Goal: Information Seeking & Learning: Find specific fact

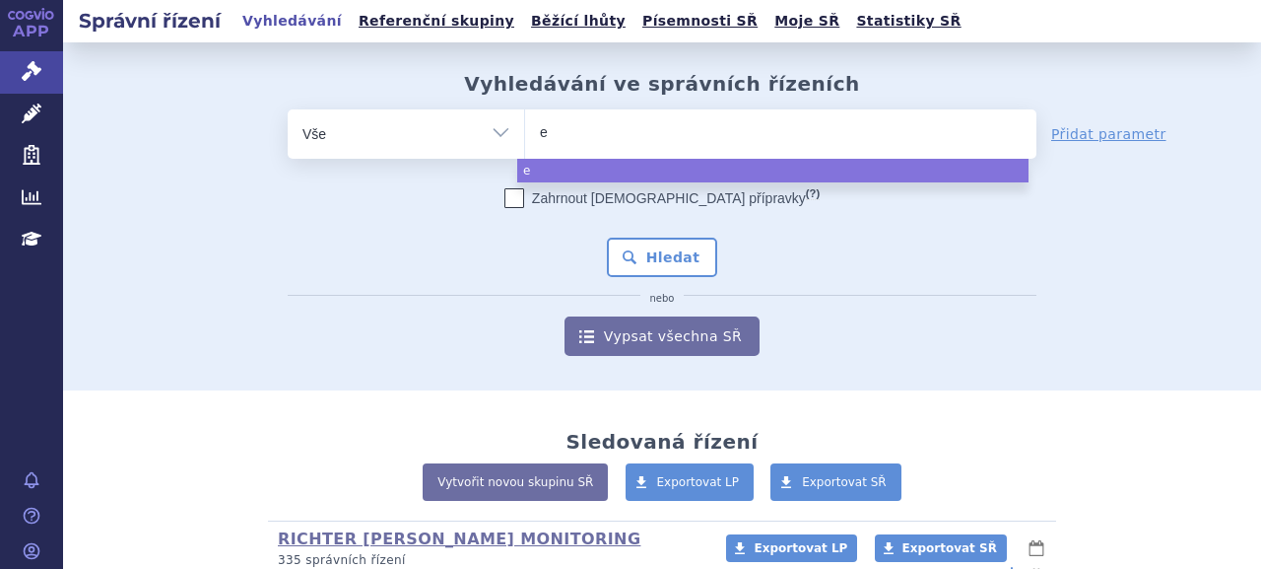
type input "ev"
type input "evry"
type input "evrysd"
type input "evrysdi"
select select "evrysdi"
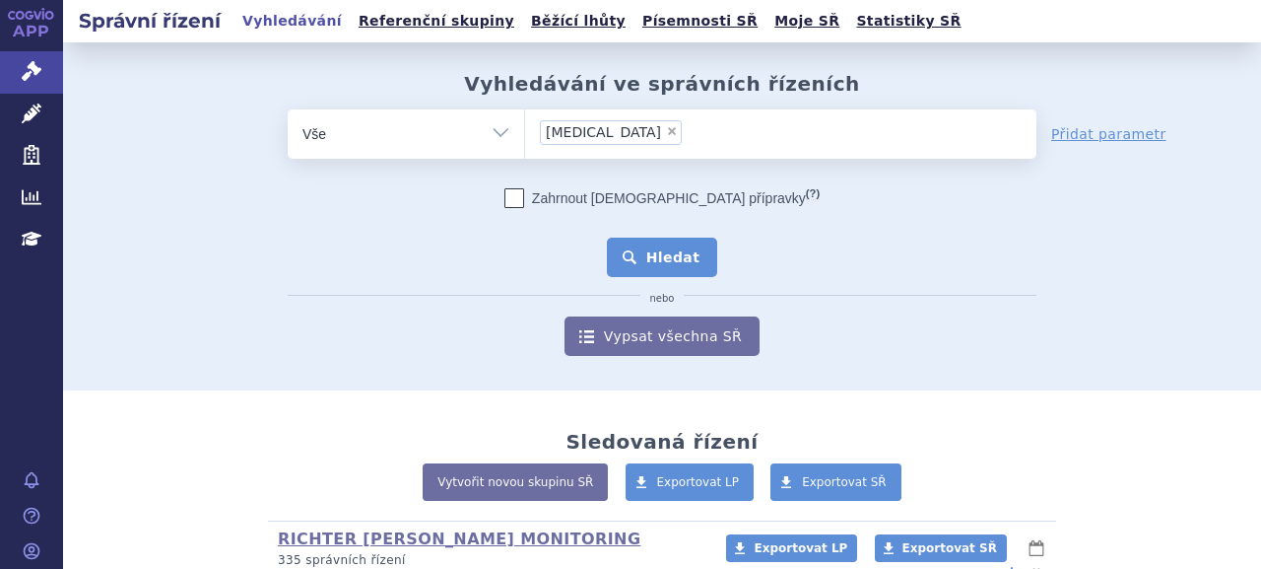
click at [661, 273] on button "Hledat" at bounding box center [662, 257] width 111 height 39
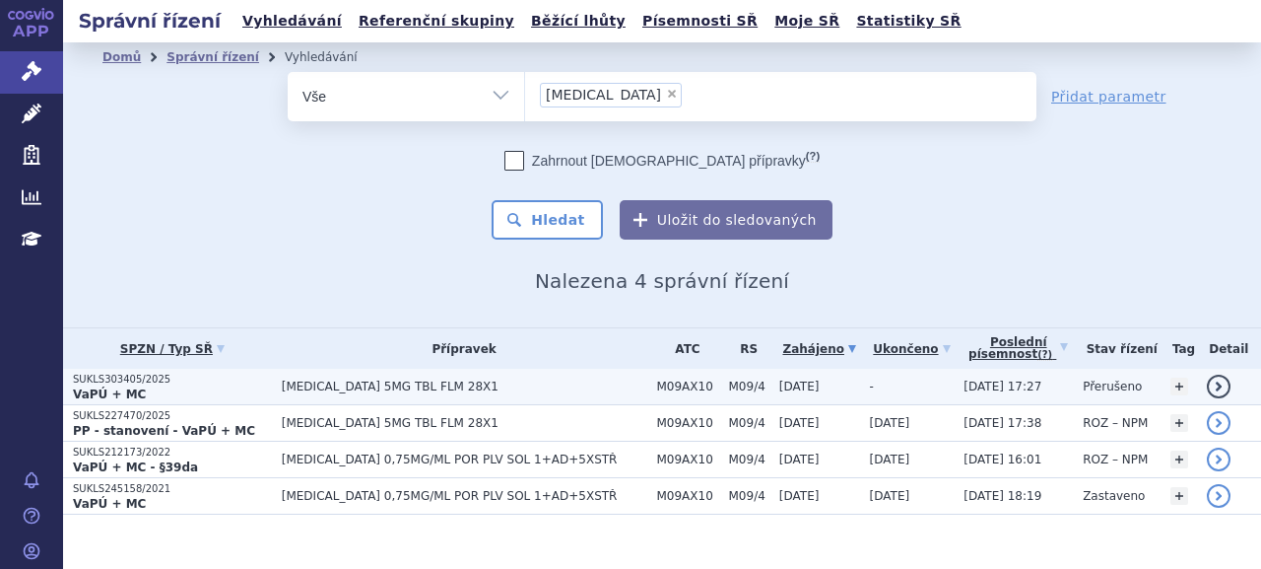
click at [147, 379] on p "SUKLS303405/2025" at bounding box center [172, 380] width 199 height 14
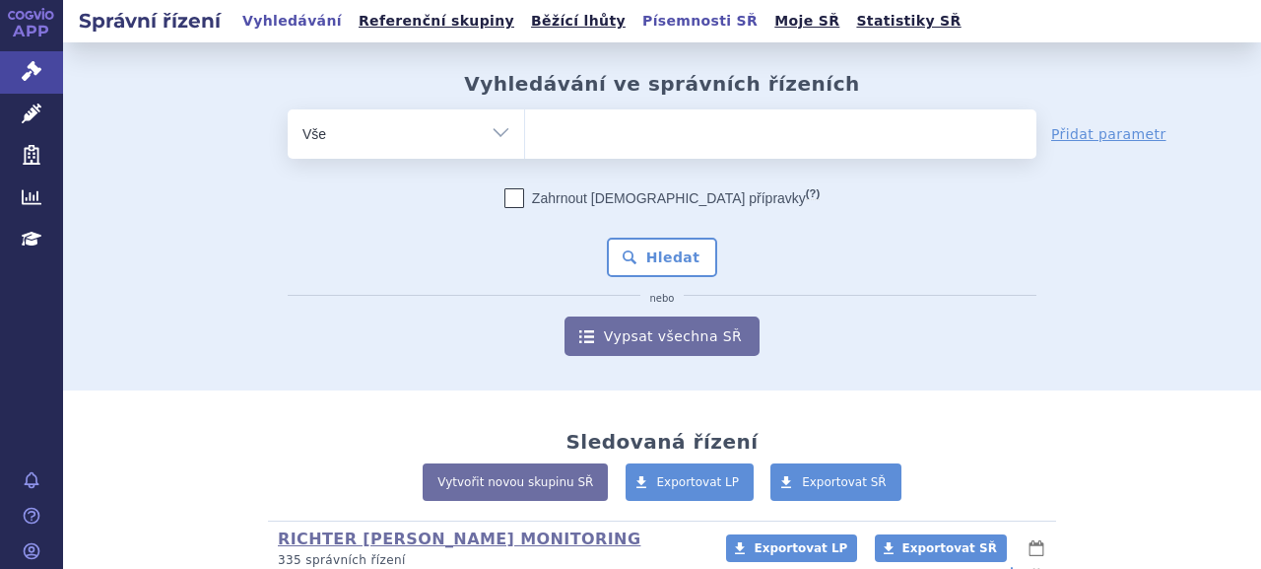
click at [637, 23] on link "Písemnosti SŘ" at bounding box center [700, 21] width 127 height 27
click at [601, 128] on ul at bounding box center [780, 129] width 511 height 41
click at [525, 128] on select at bounding box center [524, 132] width 1 height 49
paste input "jinou lékovou formu"
type input "jinou lékovou formu"
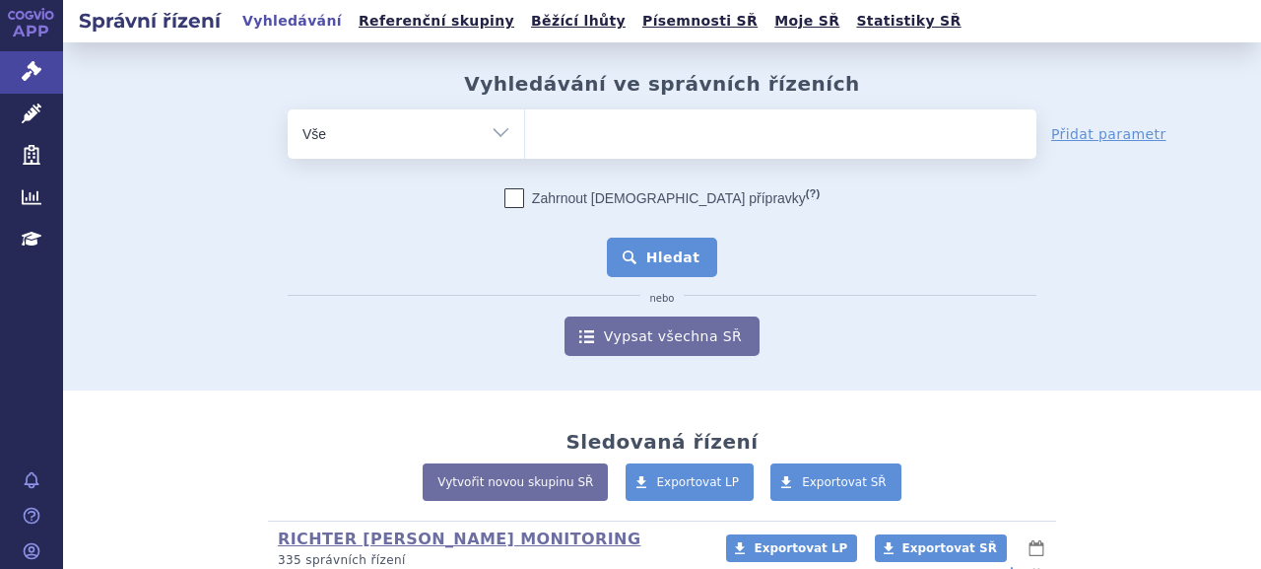
select select "jinou lékovou formu"
click at [668, 248] on button "Hledat" at bounding box center [662, 257] width 111 height 39
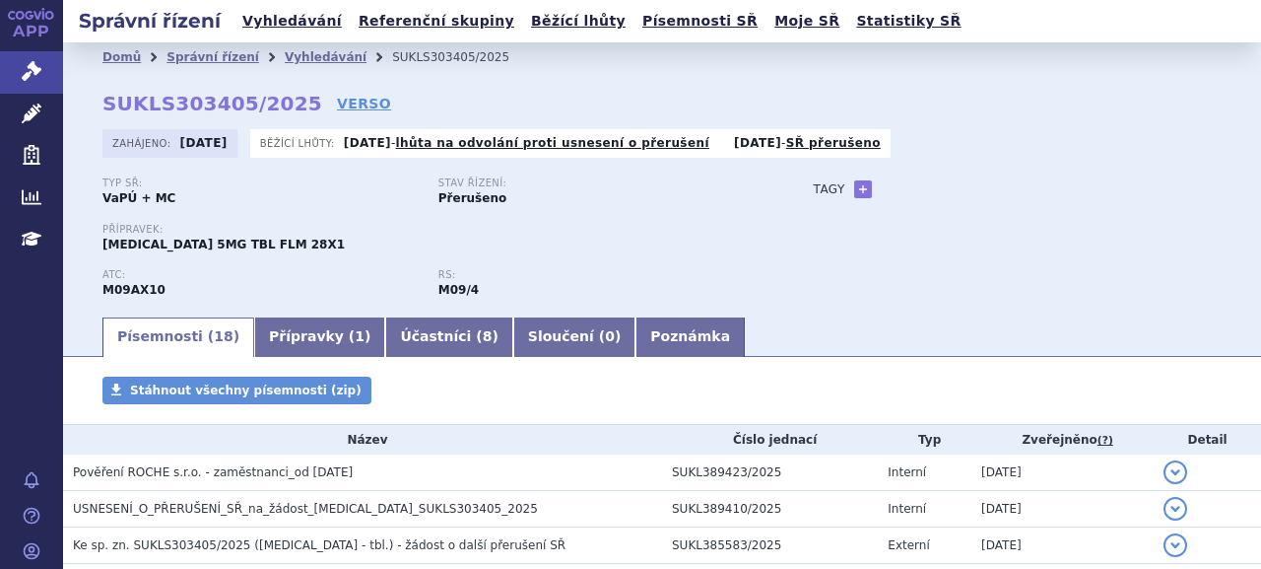
scroll to position [99, 0]
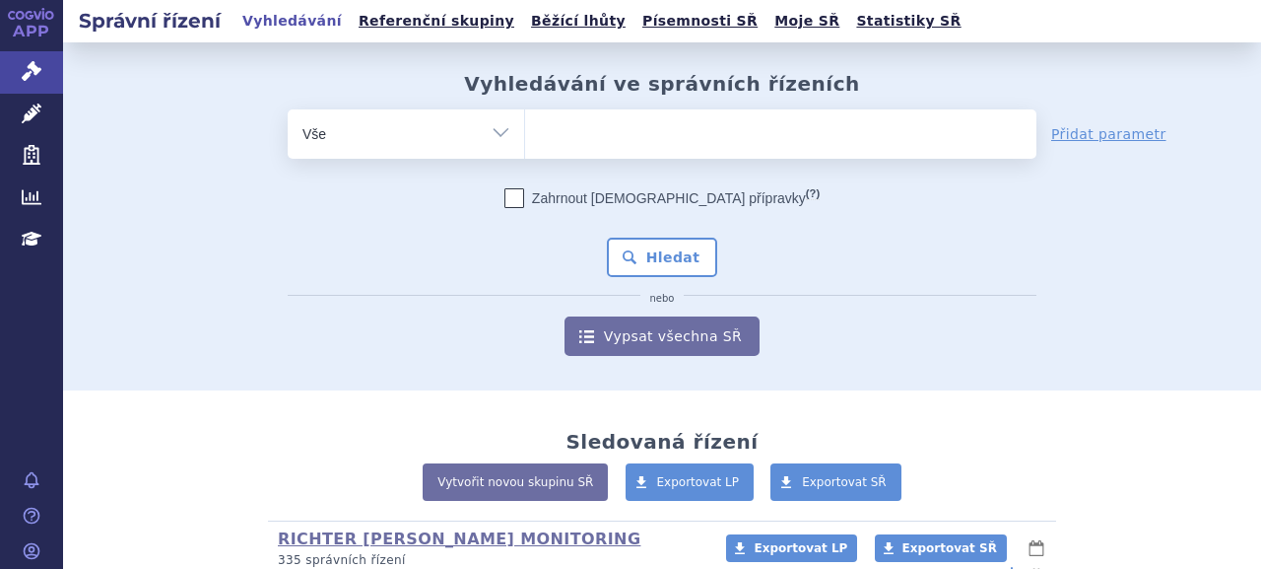
click at [653, 129] on ul at bounding box center [780, 129] width 511 height 41
click at [525, 129] on select at bounding box center [524, 132] width 1 height 49
paste input "jiné lékové formě"
type input "jiné lékové formě"
select select "jiné lékové formě"
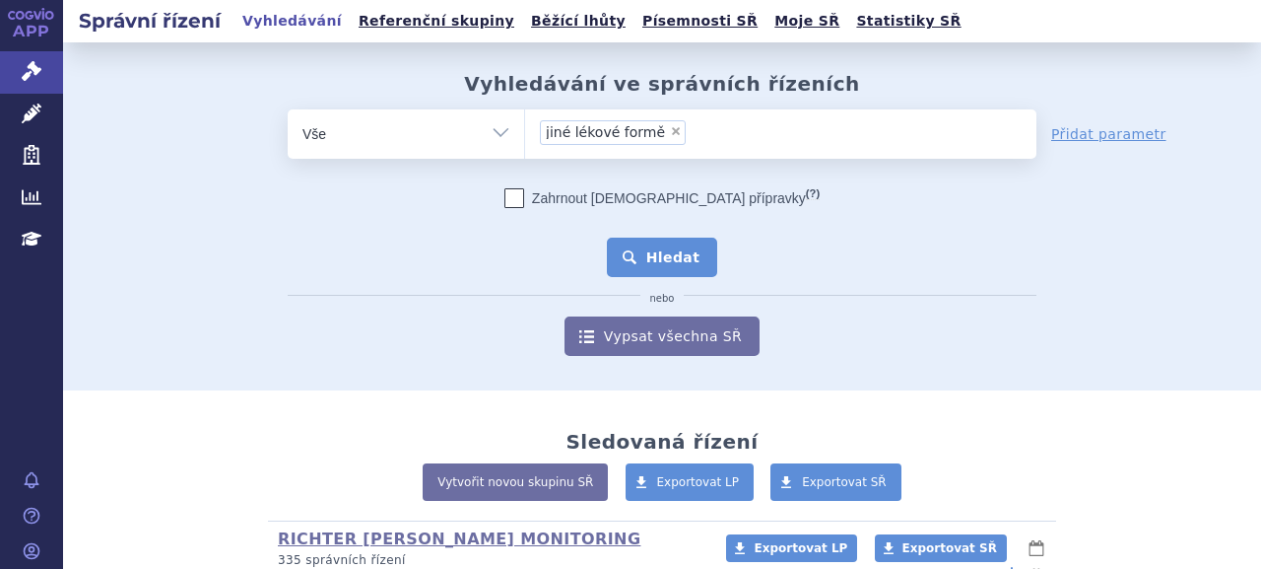
click at [657, 243] on button "Hledat" at bounding box center [662, 257] width 111 height 39
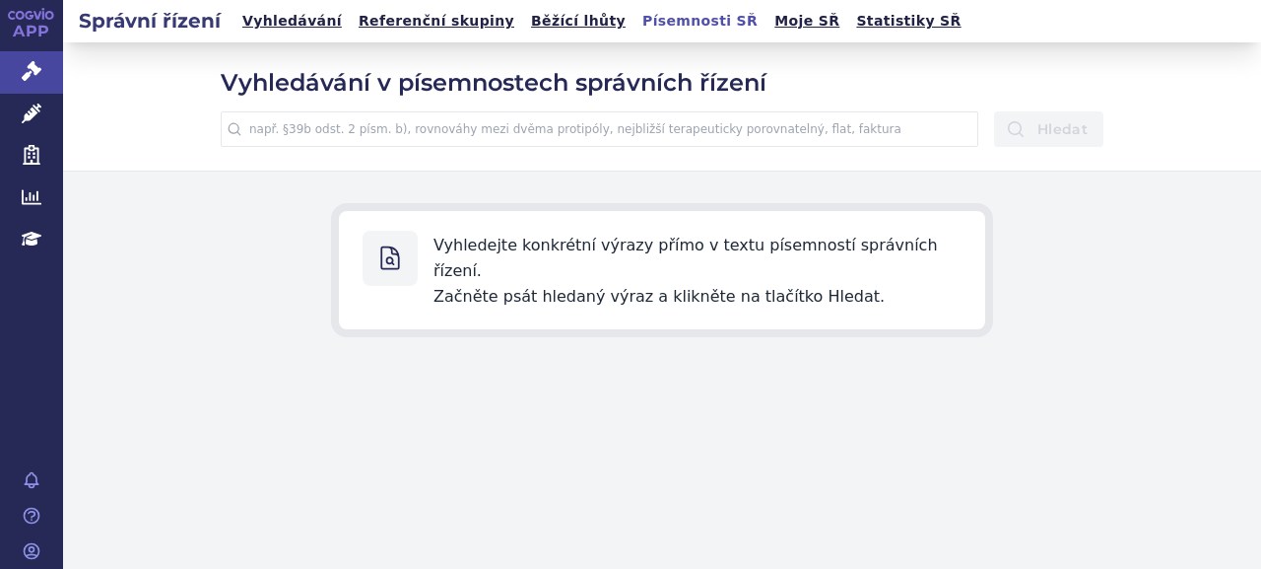
click at [514, 117] on input "text" at bounding box center [600, 128] width 758 height 35
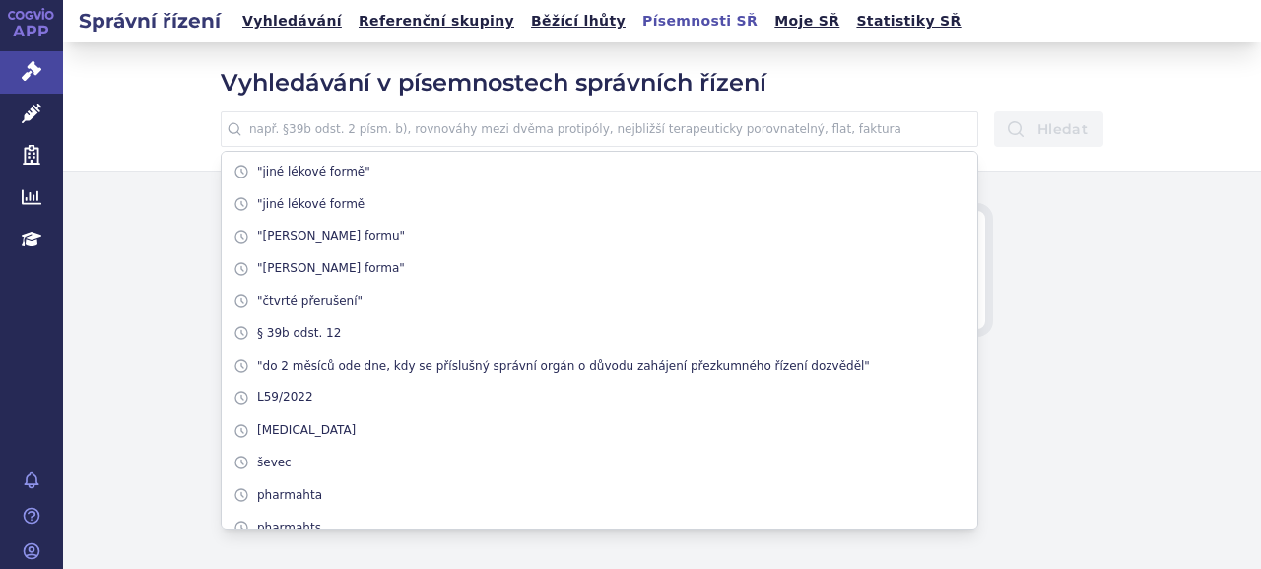
paste input "jiná léková forma"
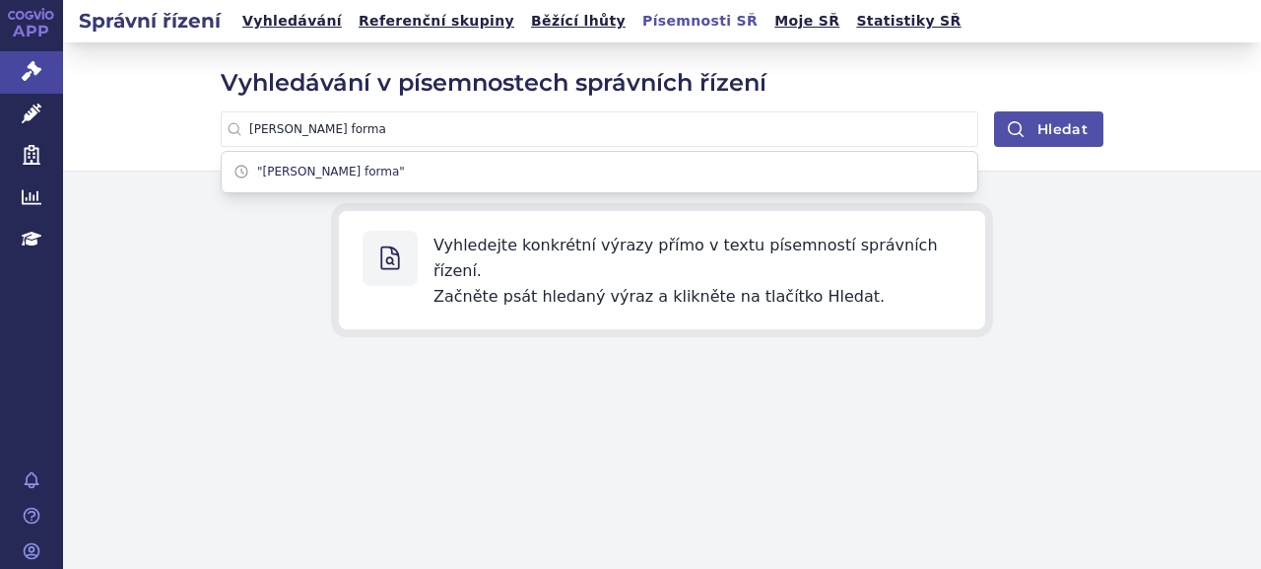
type input "jiná léková forma"
click at [1041, 134] on button "Hledat" at bounding box center [1048, 128] width 109 height 35
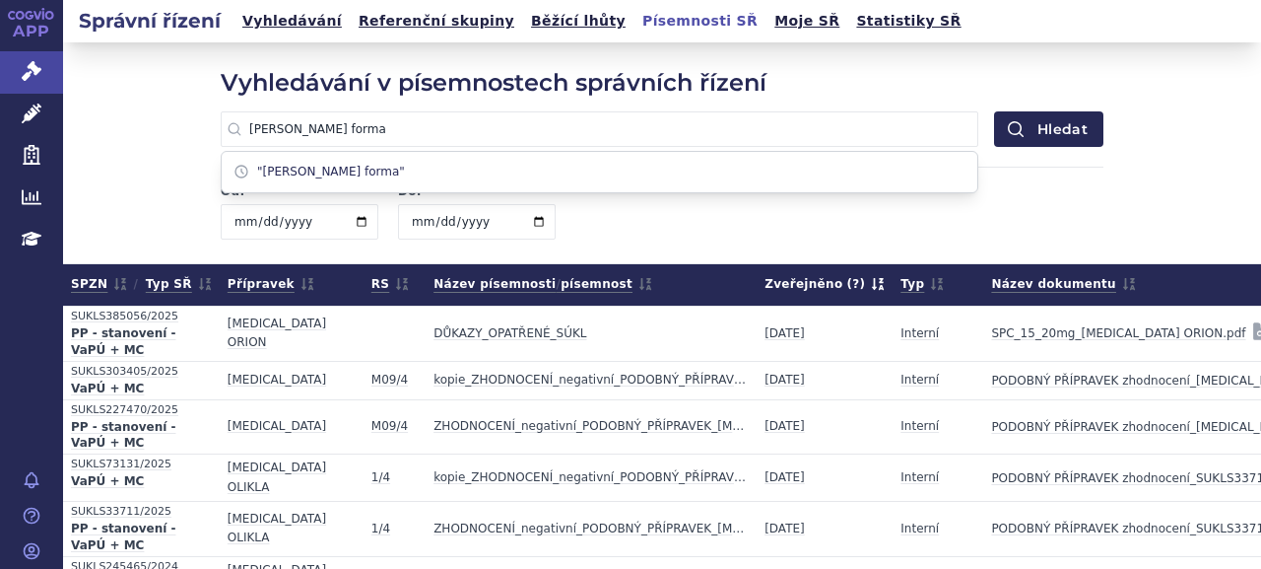
click at [244, 132] on input "jiná léková forma" at bounding box center [600, 128] width 758 height 35
type input ""jiná léková forma""
click at [994, 111] on button "Hledat" at bounding box center [1048, 128] width 109 height 35
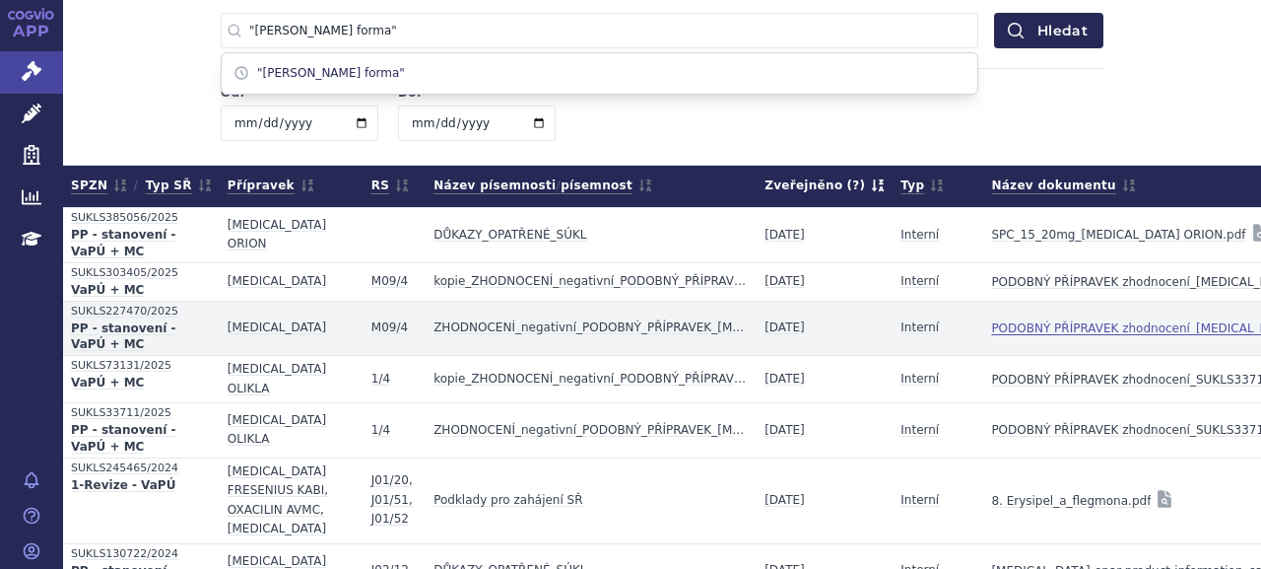
scroll to position [197, 0]
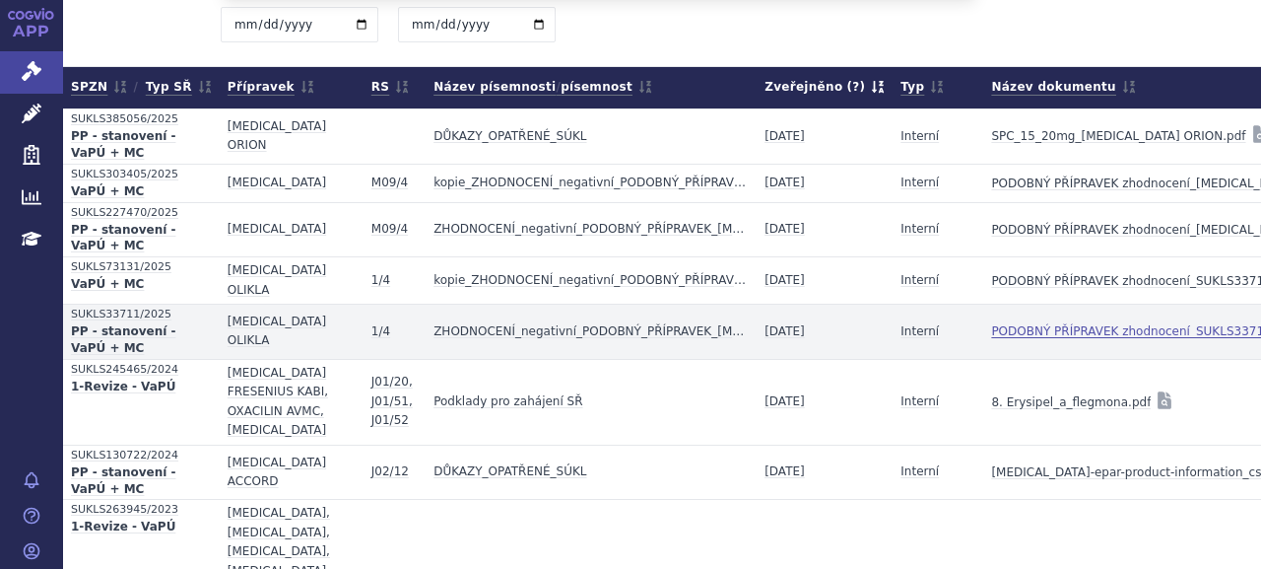
click at [991, 326] on link "PODOBNÝ PŘÍPRAVEK zhodnocení_SUKLS33711_2025 .pdf" at bounding box center [1148, 331] width 315 height 28
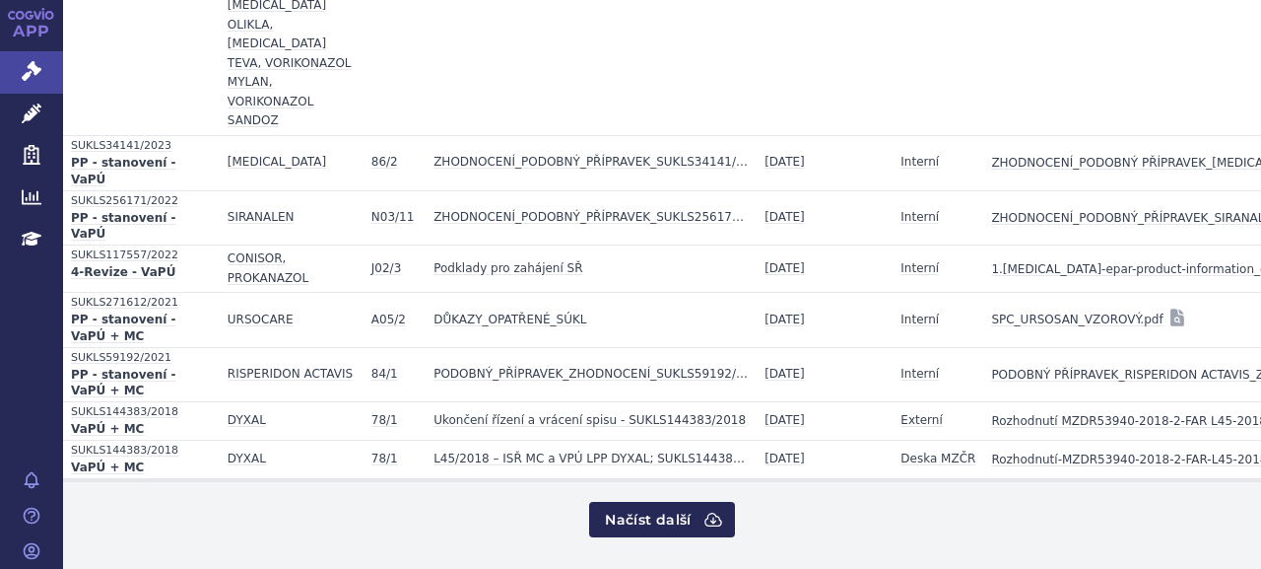
scroll to position [3261, 0]
click at [617, 519] on button "Načíst další" at bounding box center [661, 519] width 145 height 35
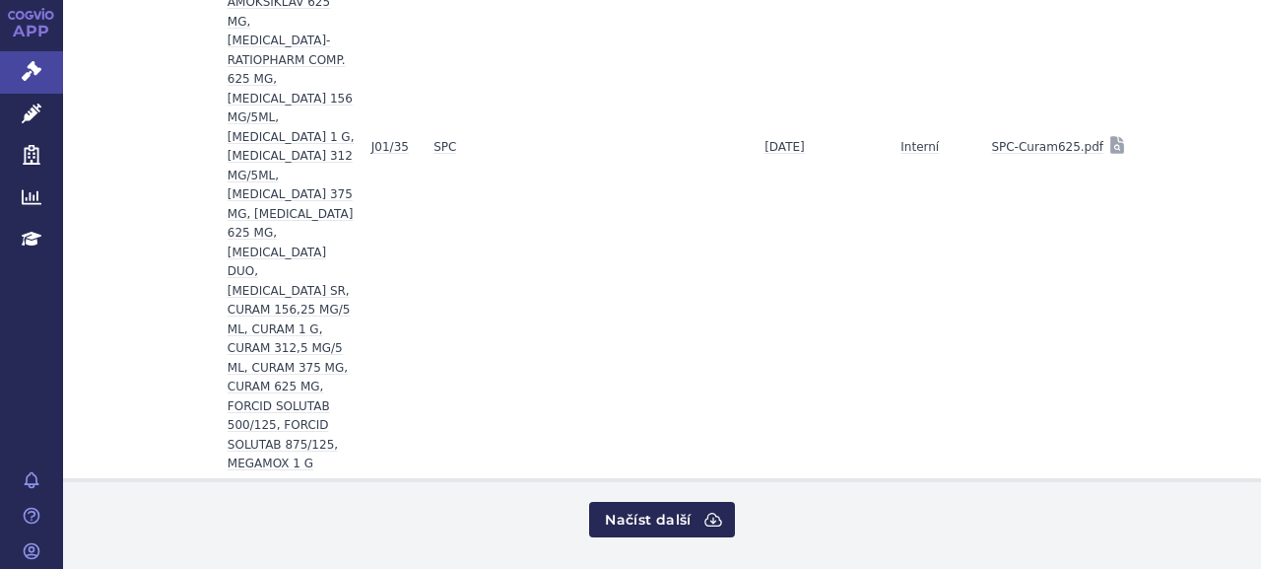
scroll to position [6213, 0]
click at [631, 508] on button "Načíst další" at bounding box center [661, 519] width 145 height 35
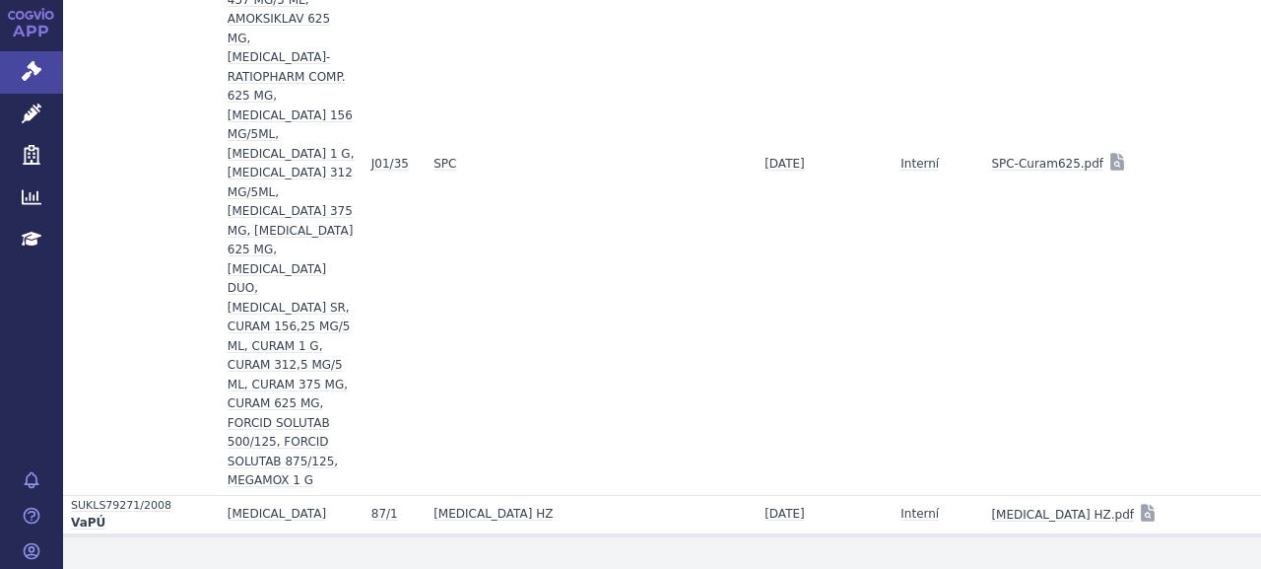
scroll to position [6196, 0]
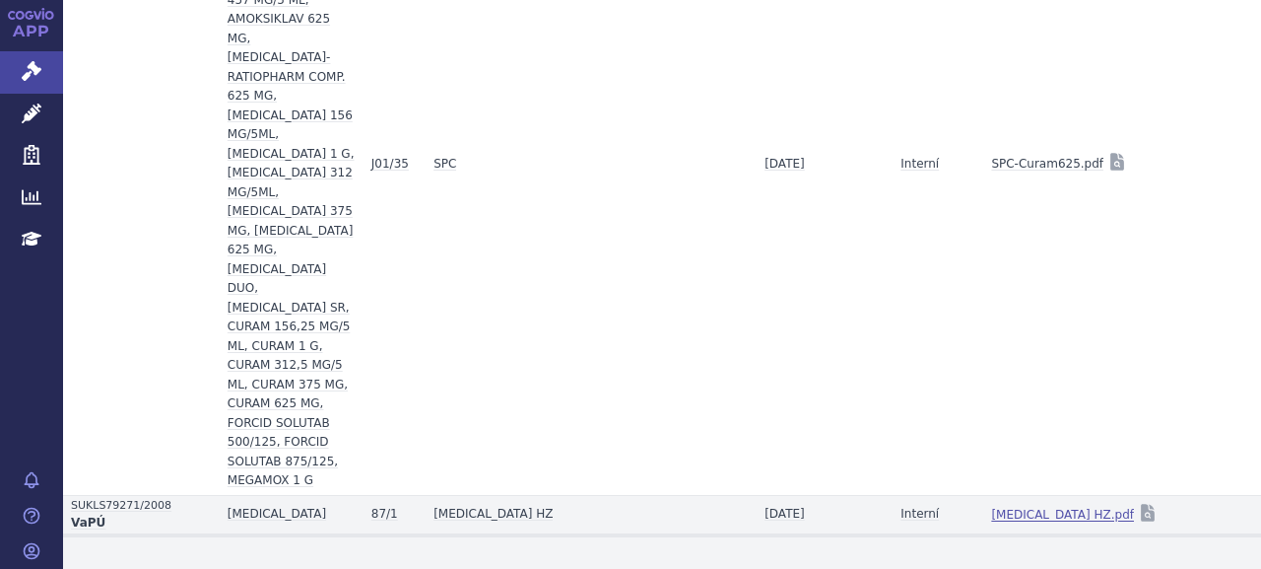
click at [991, 503] on link "Exelon HZ.pdf" at bounding box center [1062, 515] width 143 height 28
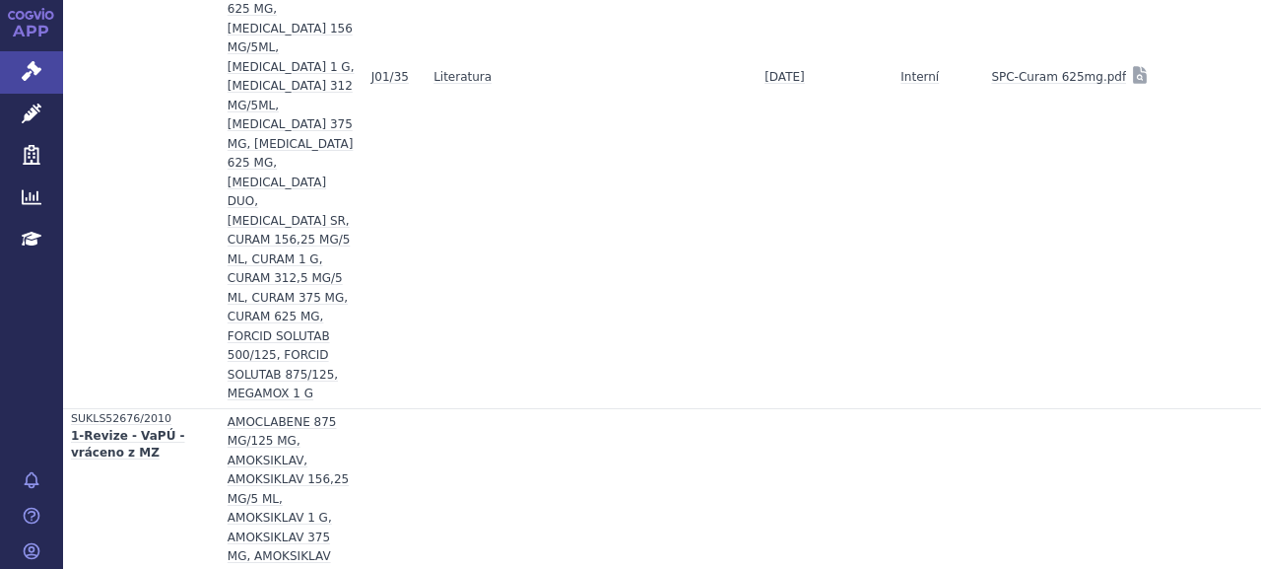
scroll to position [4689, 0]
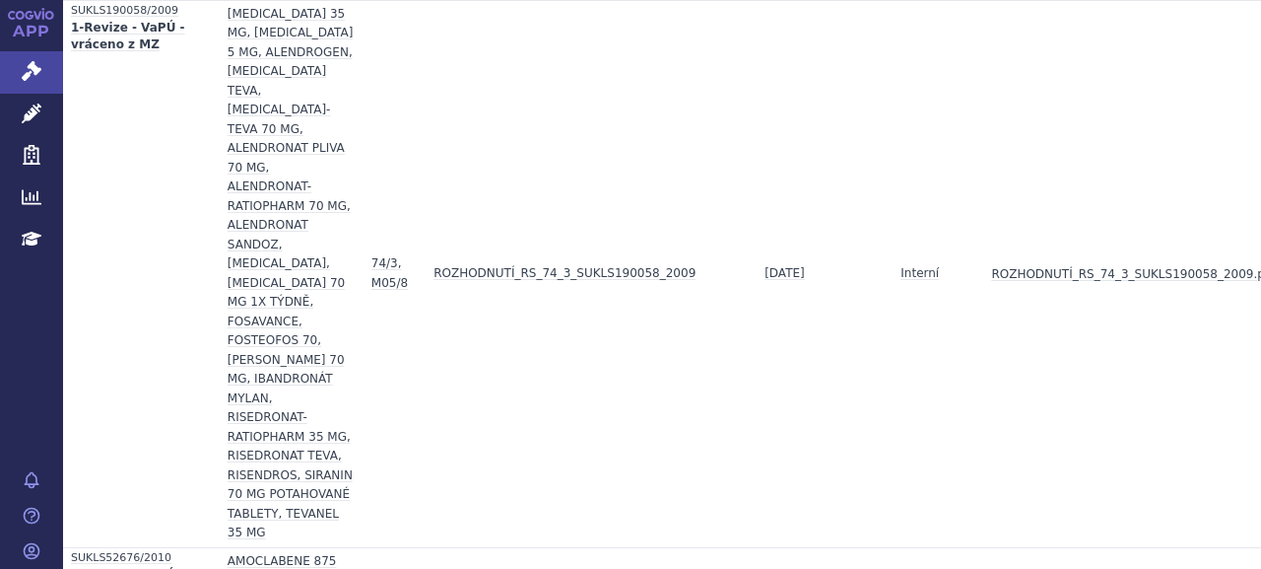
scroll to position [4098, 0]
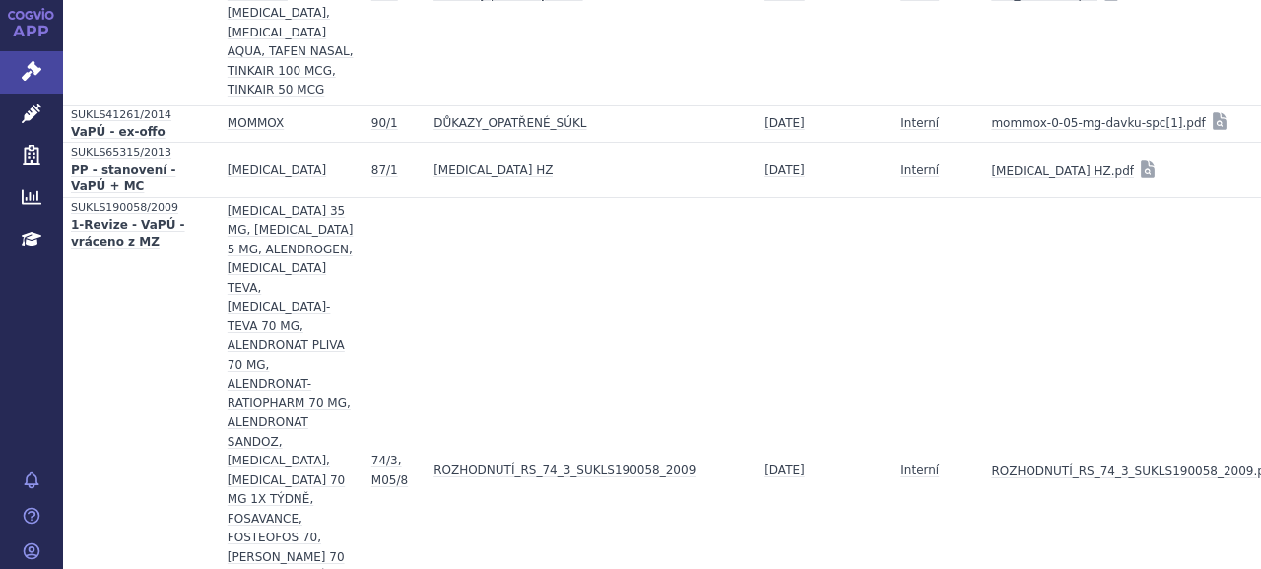
scroll to position [3802, 0]
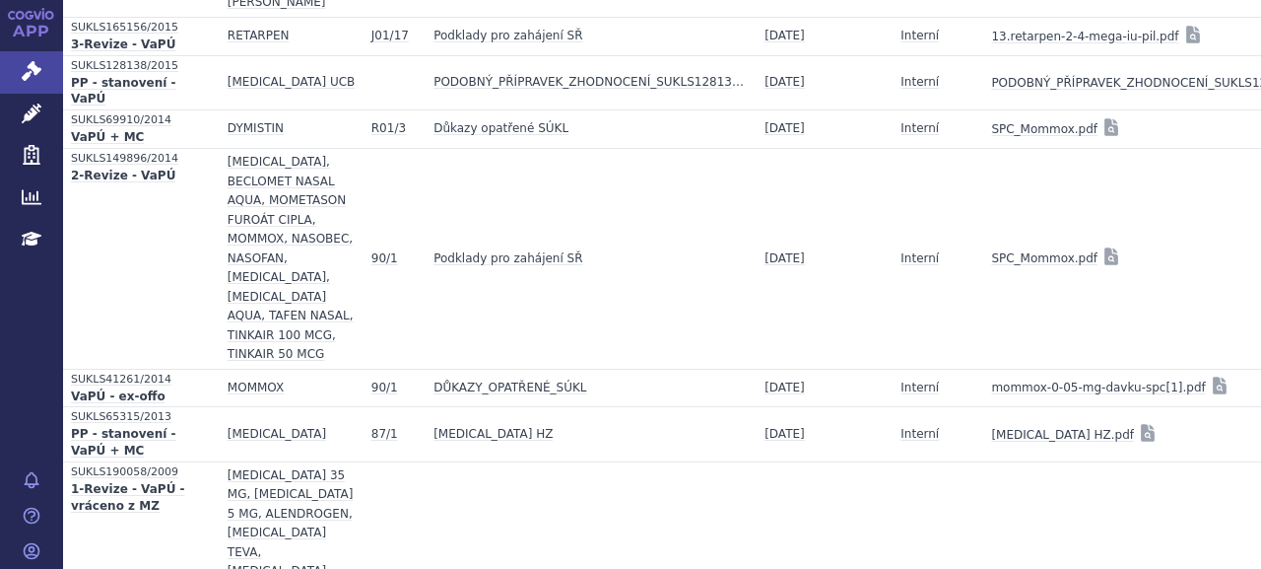
scroll to position [3704, 0]
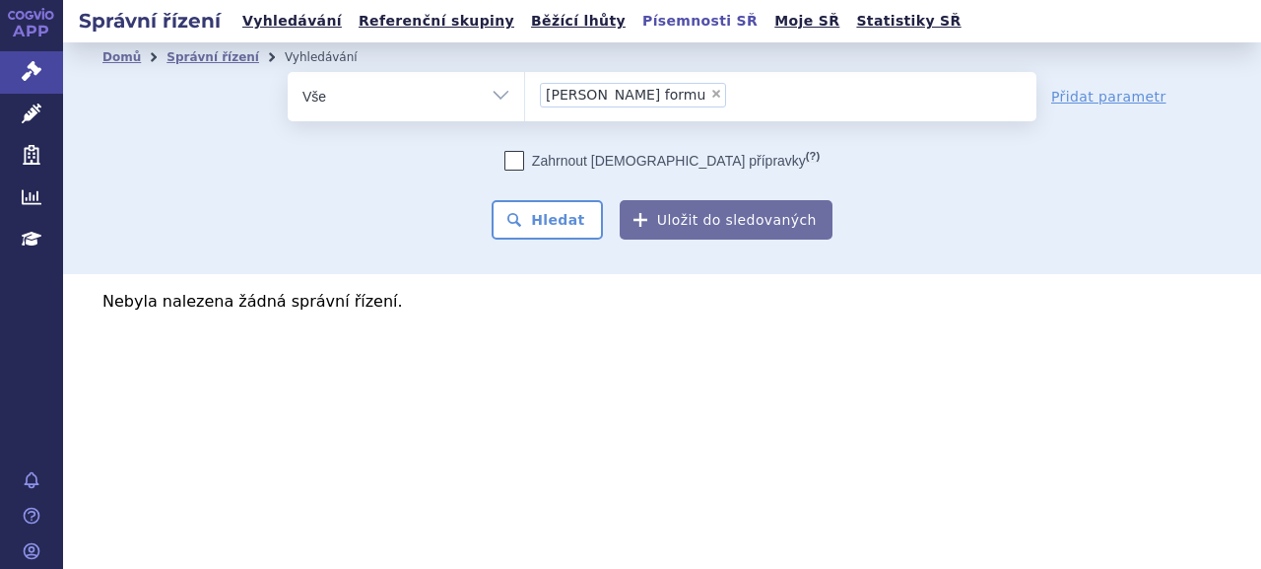
click at [637, 19] on link "Písemnosti SŘ" at bounding box center [700, 21] width 127 height 27
click at [616, 38] on ul "Vyhledávání Referenční skupiny Běžící lhůty Písemnosti SŘ Moje SŘ Statistiky SŘ" at bounding box center [602, 21] width 731 height 42
click at [637, 28] on link "Písemnosti SŘ" at bounding box center [700, 21] width 127 height 27
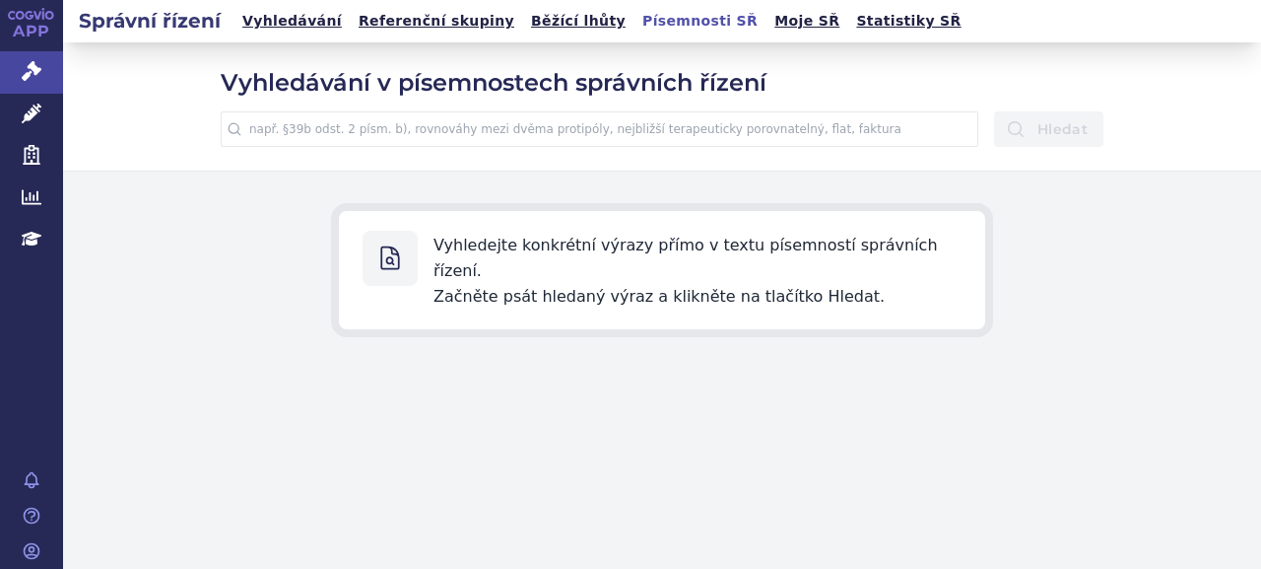
click at [430, 126] on input "text" at bounding box center [600, 128] width 758 height 35
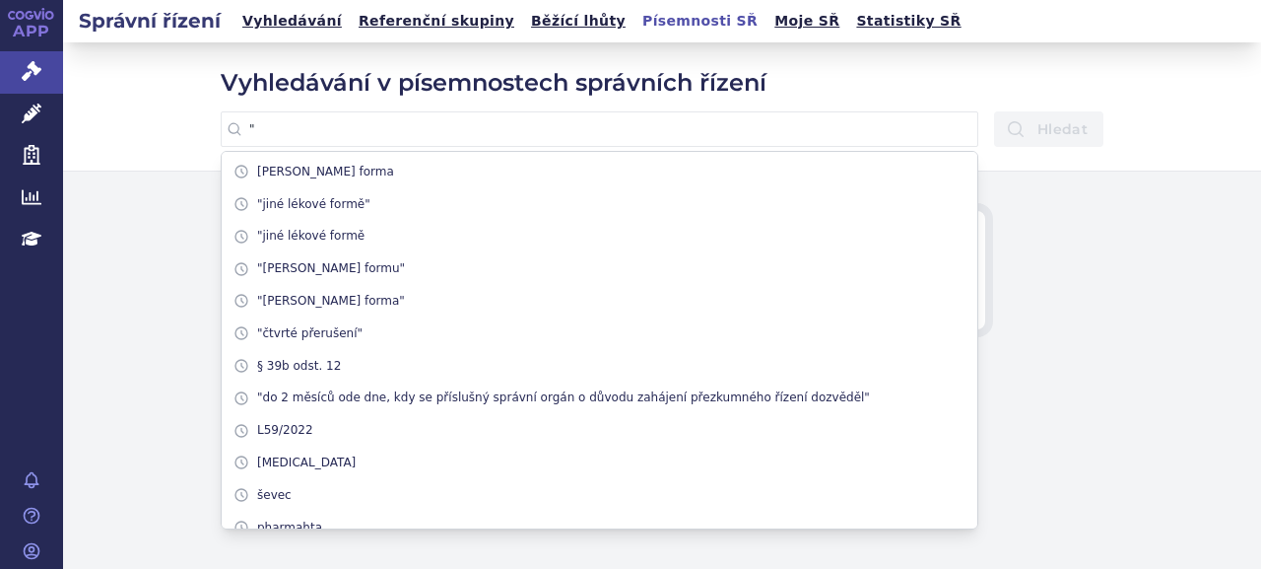
paste input "[PERSON_NAME] formu"
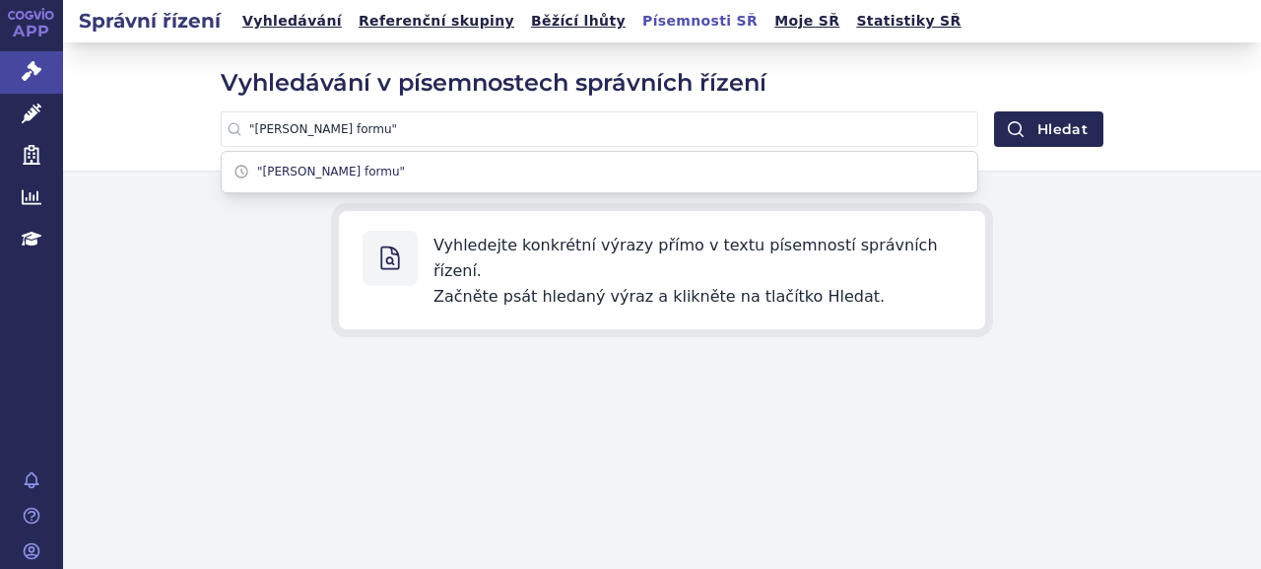
type input ""[PERSON_NAME] formu""
click at [994, 111] on button "Hledat" at bounding box center [1048, 128] width 109 height 35
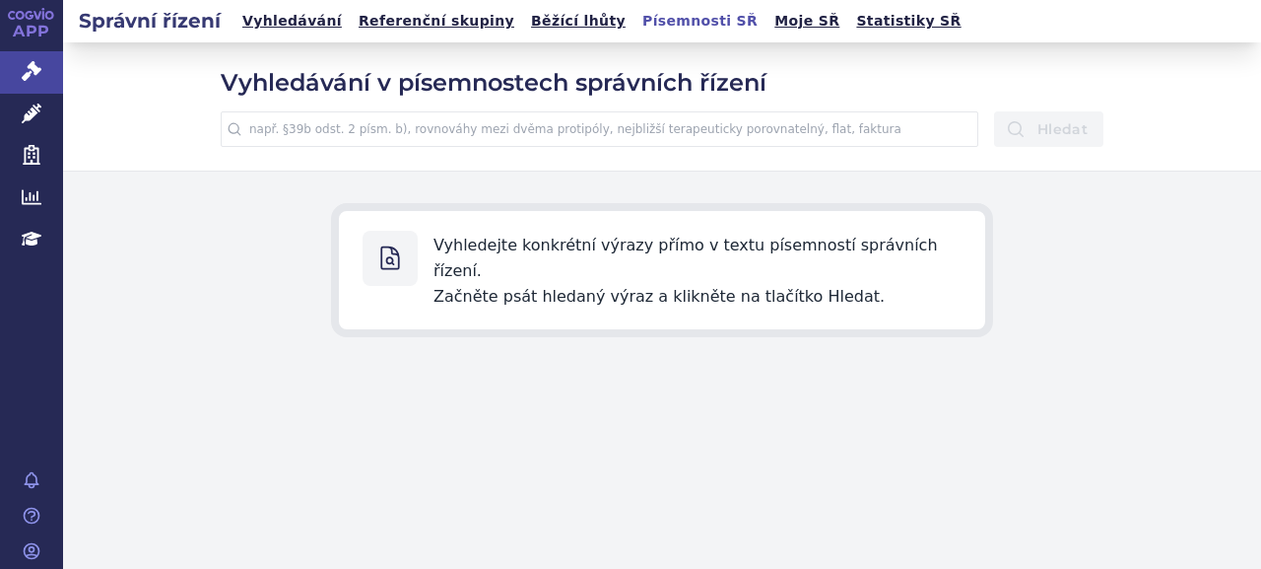
click at [554, 113] on input "text" at bounding box center [600, 128] width 758 height 35
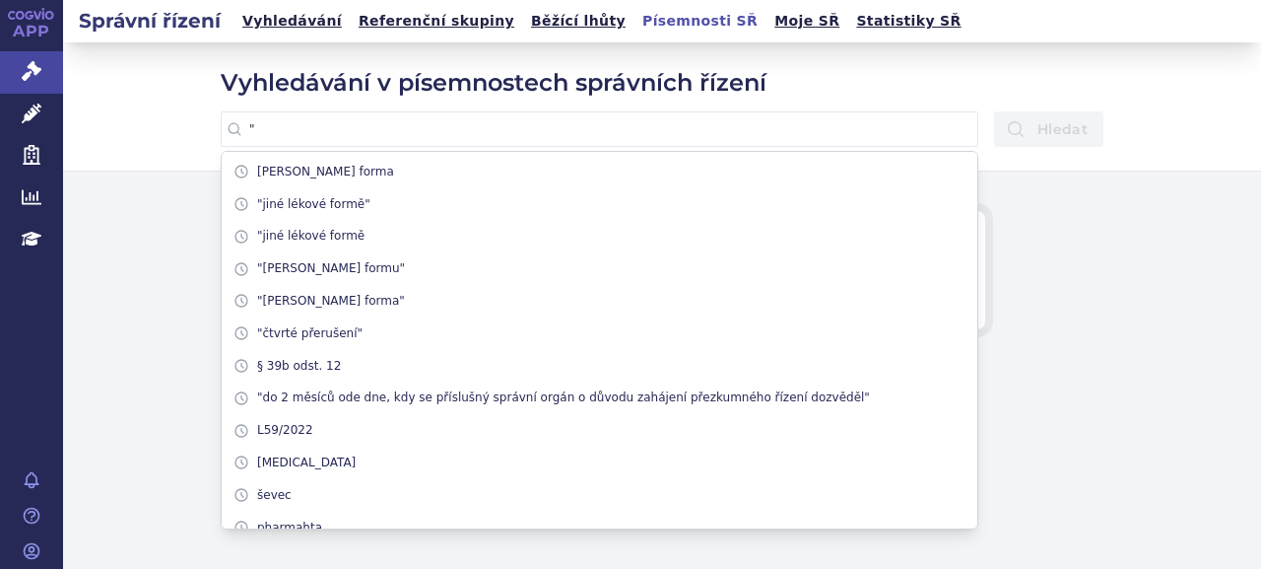
paste input "jiné lékové formě"
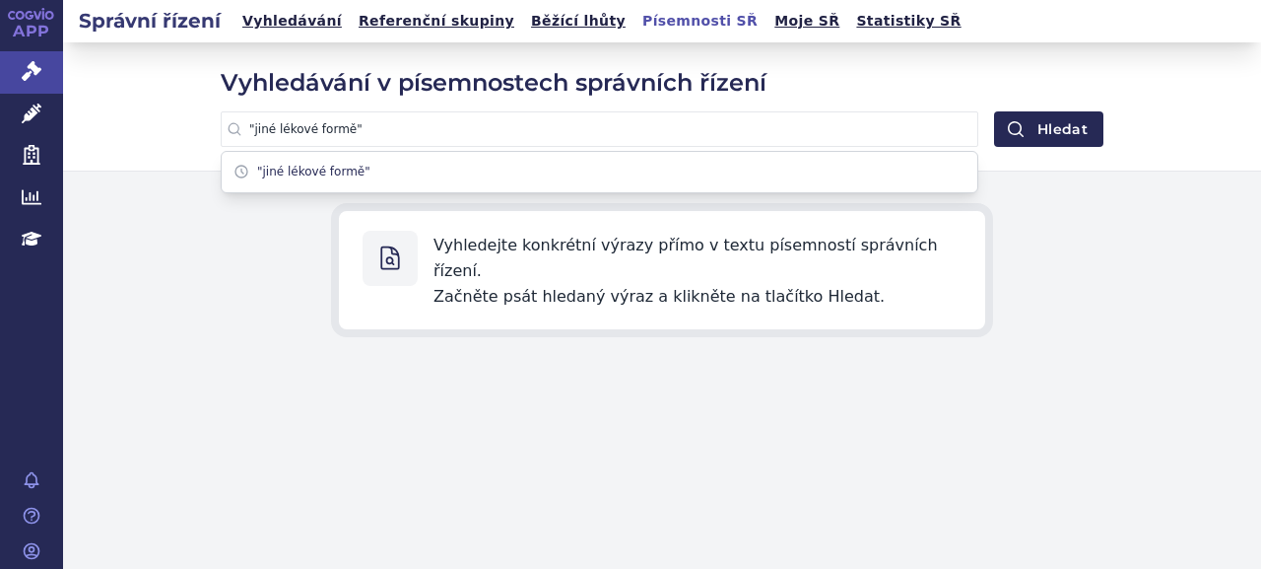
type input ""jiné lékové formě""
click at [994, 111] on button "Hledat" at bounding box center [1048, 128] width 109 height 35
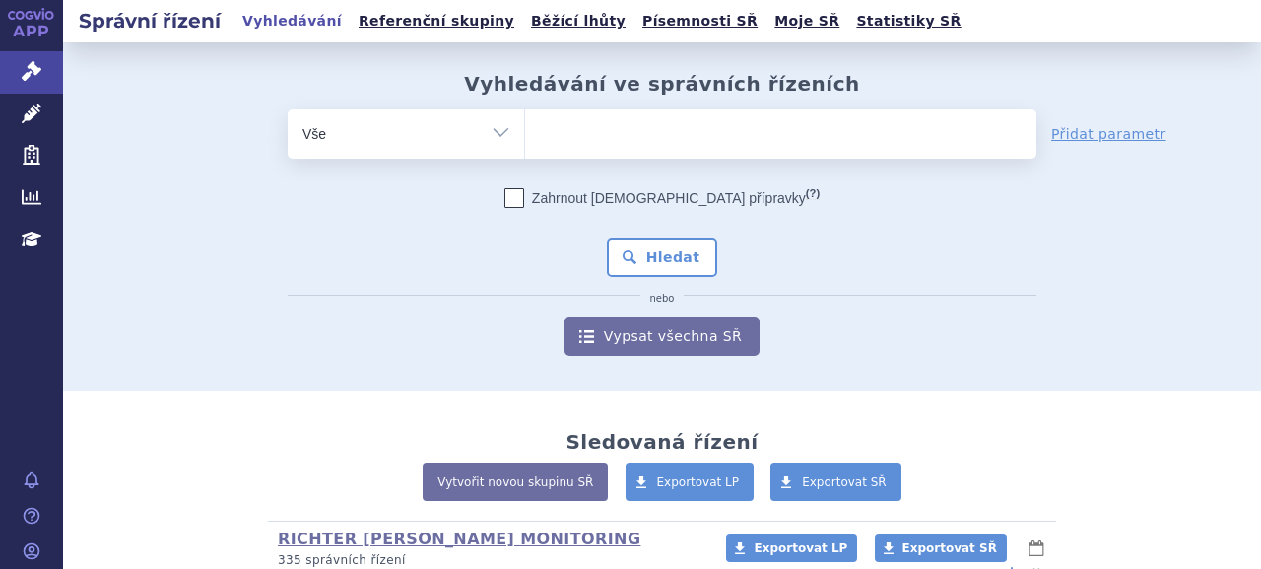
select select "filter-procedure-type"
click at [288, 109] on select "Vše Spisová značka Typ SŘ Přípravek/SUKL kód Účastník/Držitel" at bounding box center [406, 131] width 237 height 44
click at [611, 145] on ul at bounding box center [780, 129] width 511 height 41
click at [525, 145] on select at bounding box center [524, 132] width 1 height 49
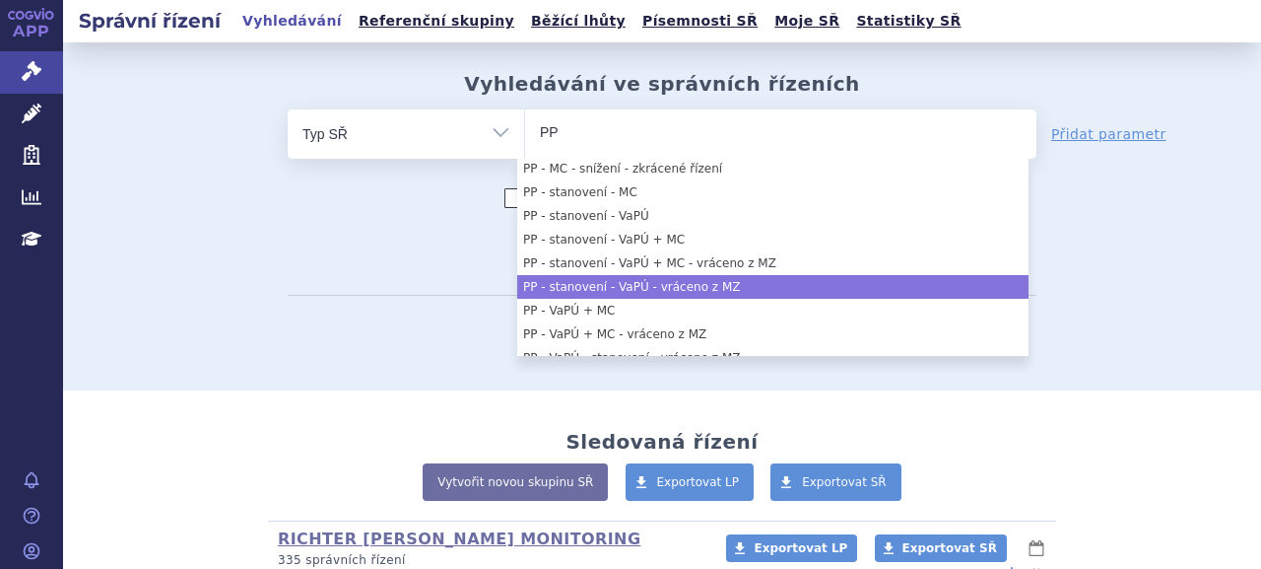
scroll to position [39, 0]
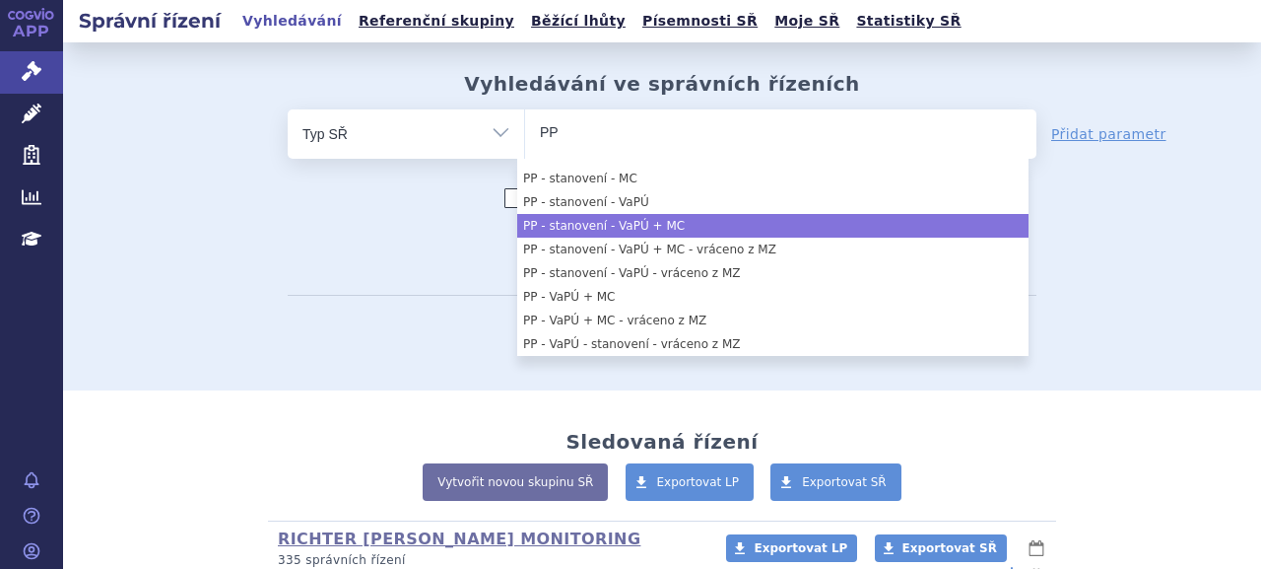
type input "PP"
select select "f72d7116-0ccf-4e40-b0c7-6c4c152fe664"
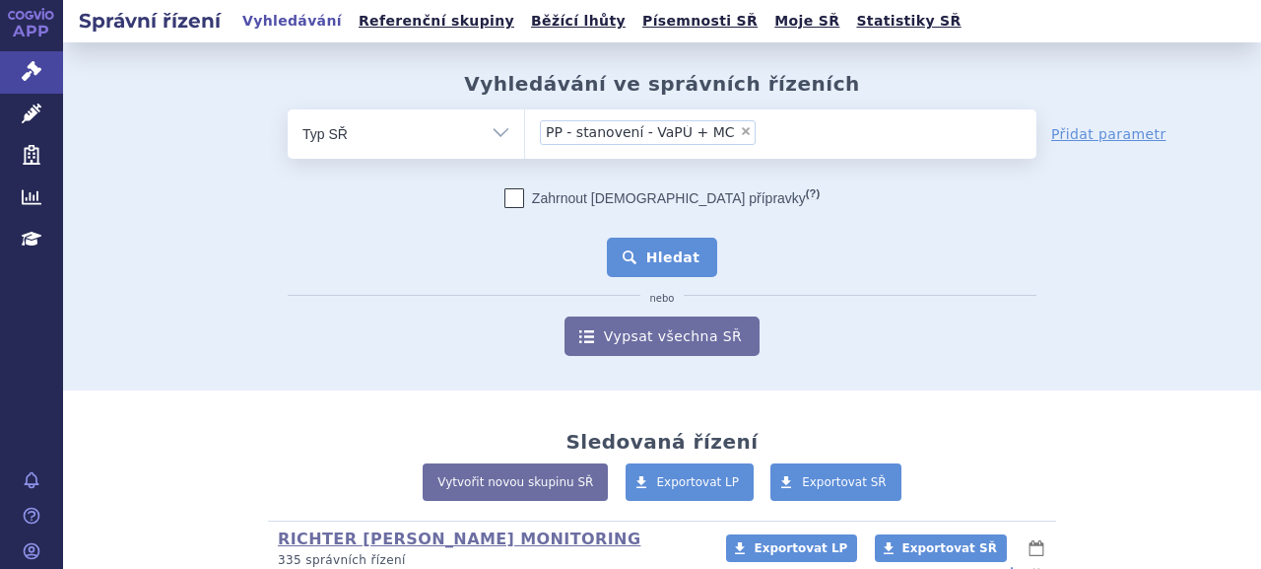
click at [640, 245] on button "Hledat" at bounding box center [662, 257] width 111 height 39
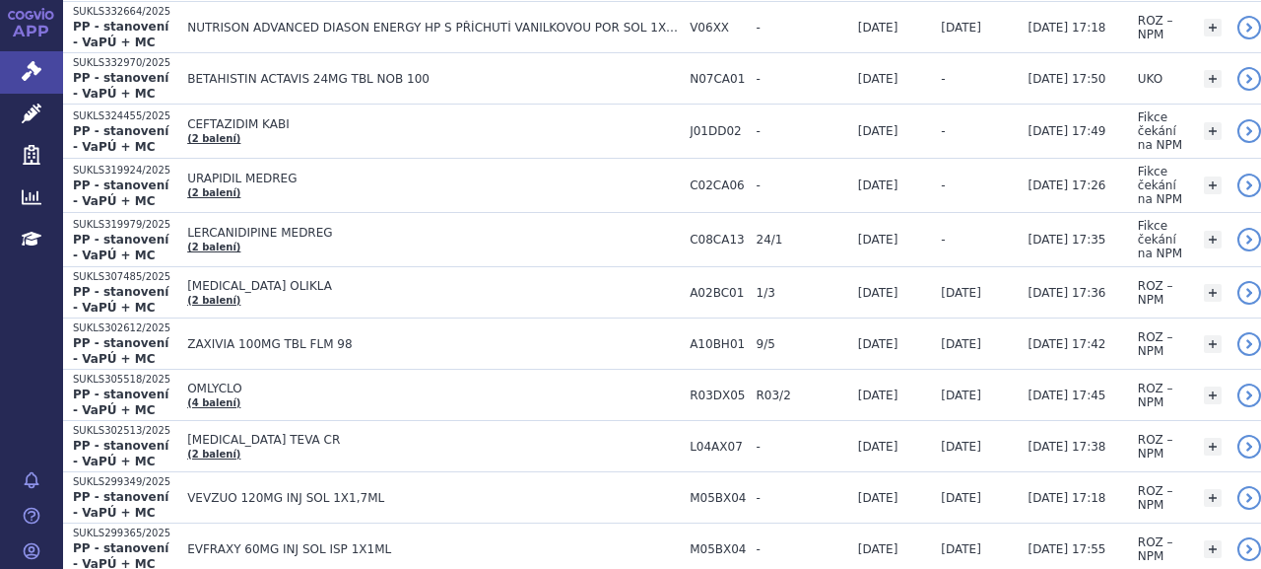
scroll to position [2168, 0]
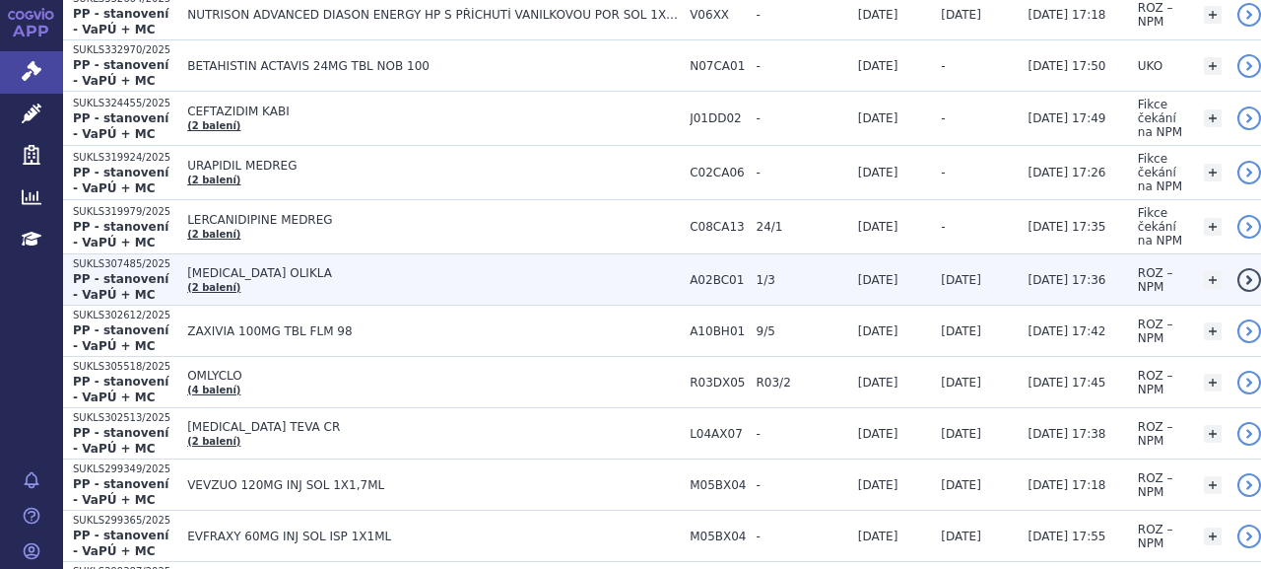
click at [124, 257] on p "SUKLS307485/2025" at bounding box center [125, 264] width 104 height 14
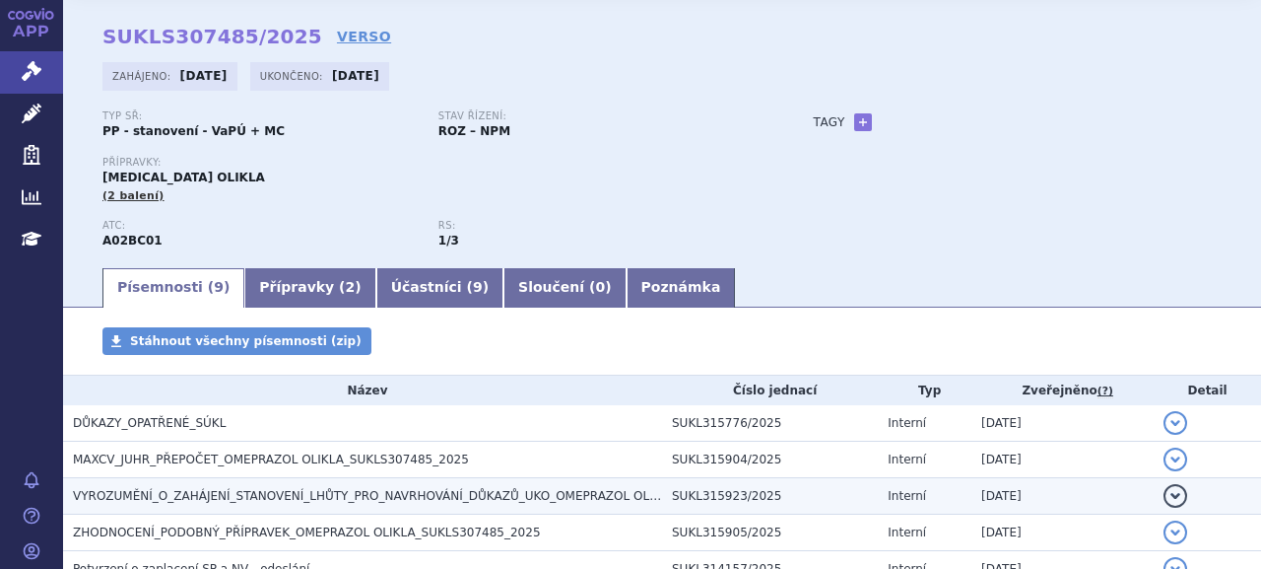
scroll to position [99, 0]
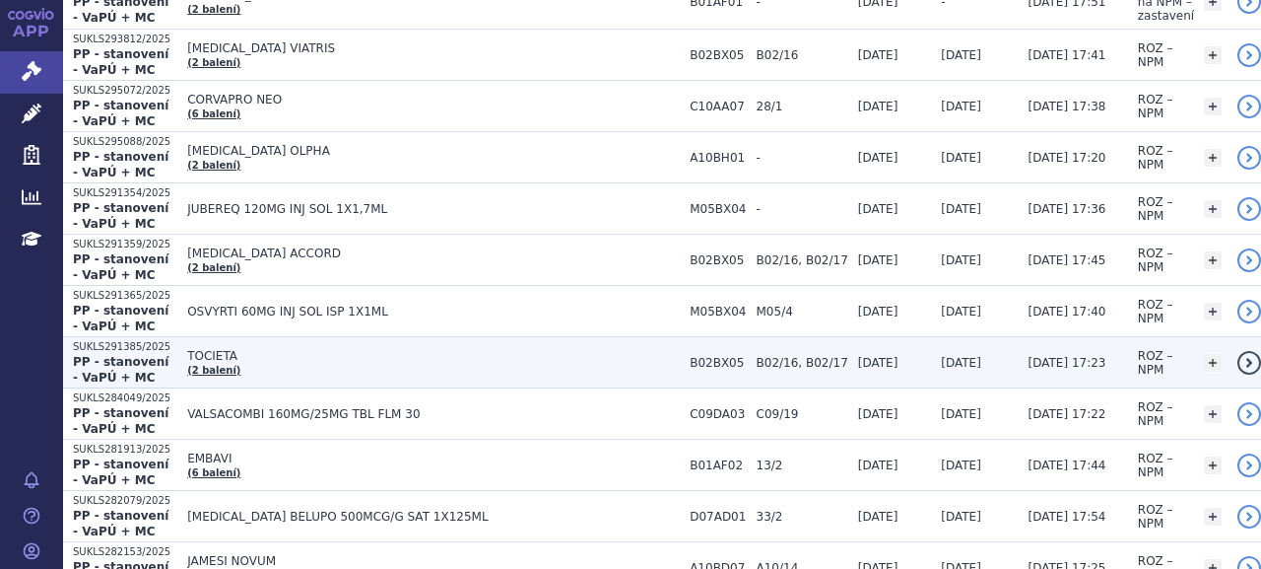
scroll to position [3055, 0]
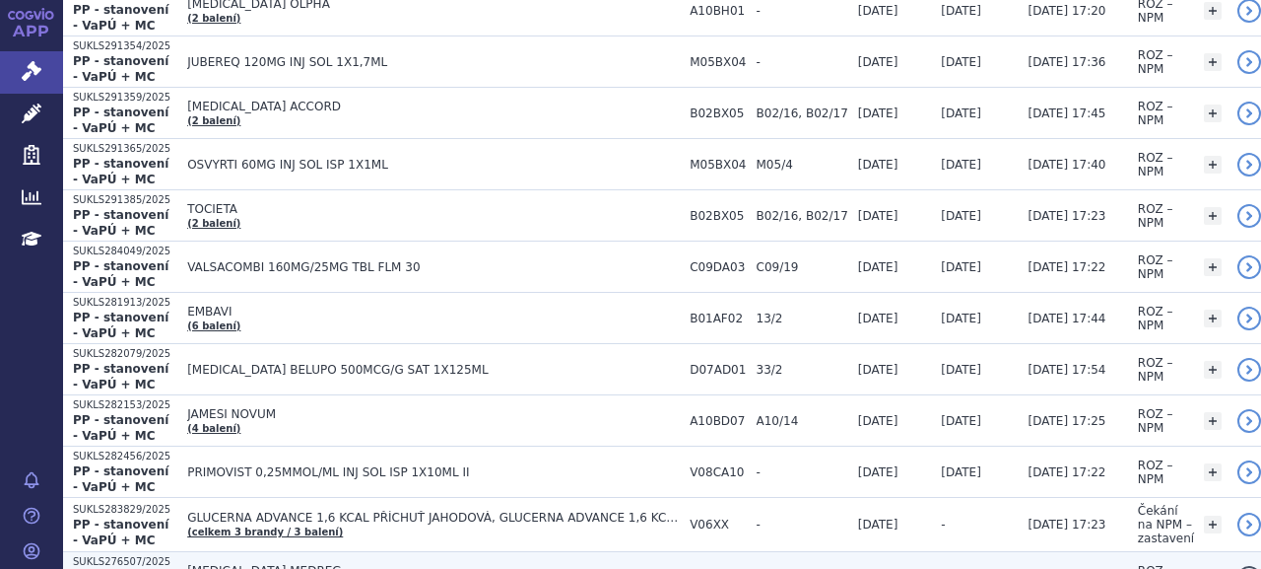
click at [258, 564] on span "[MEDICAL_DATA] MEDREG" at bounding box center [433, 571] width 493 height 14
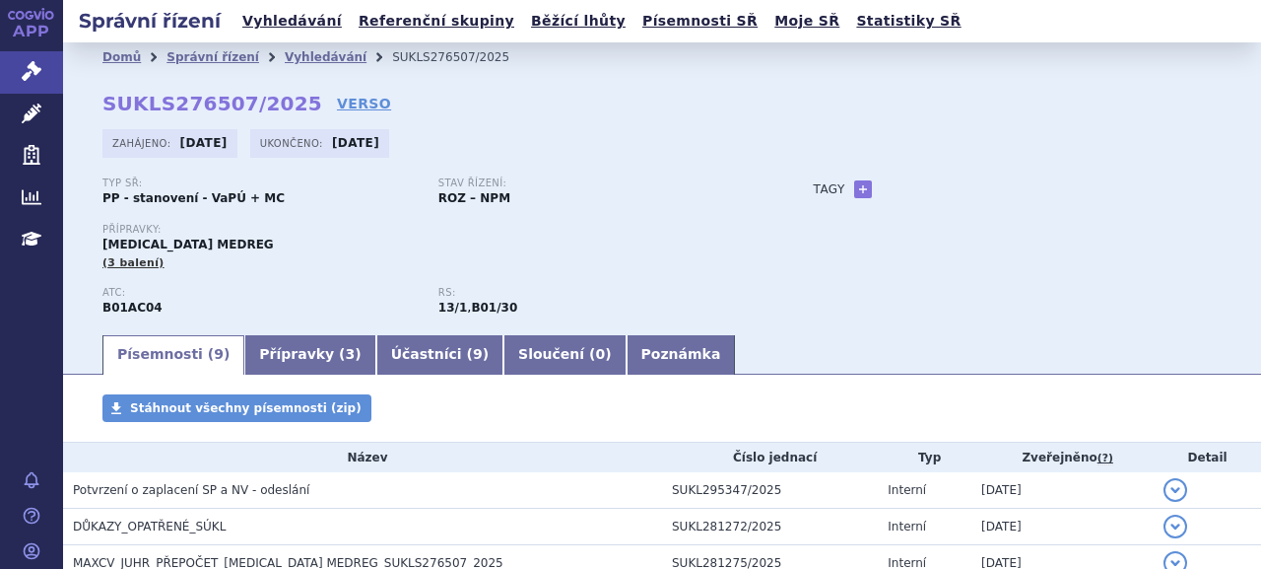
scroll to position [348, 0]
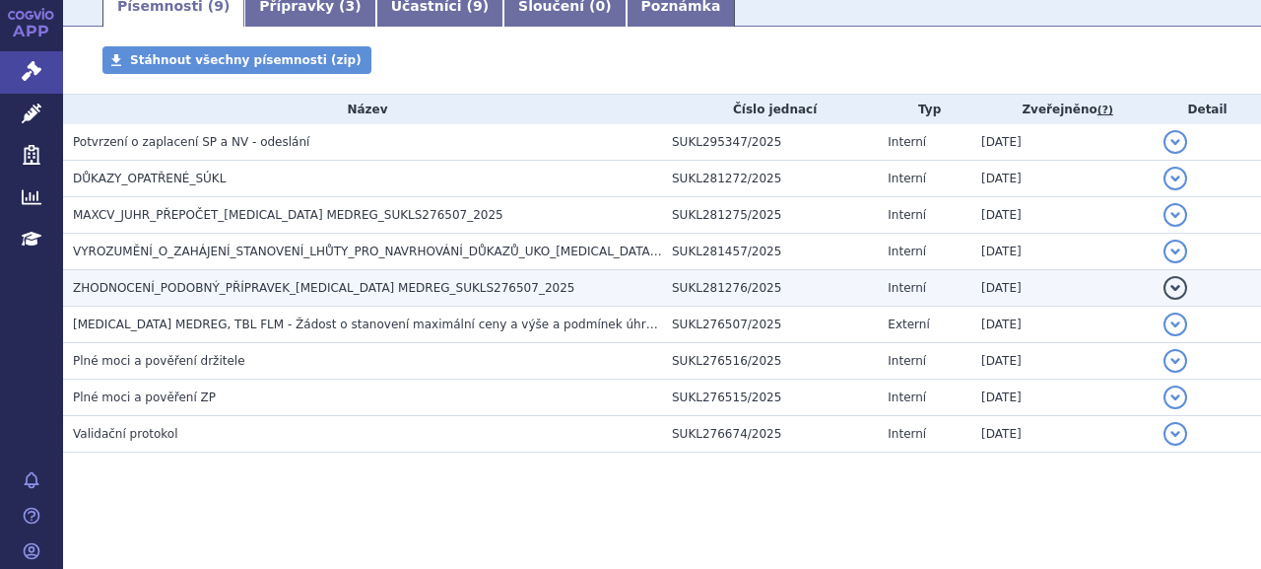
click at [280, 299] on td "ZHODNOCENÍ_PODOBNÝ_PŘÍPRAVEK_[MEDICAL_DATA] MEDREG_SUKLS276507_2025" at bounding box center [362, 288] width 599 height 36
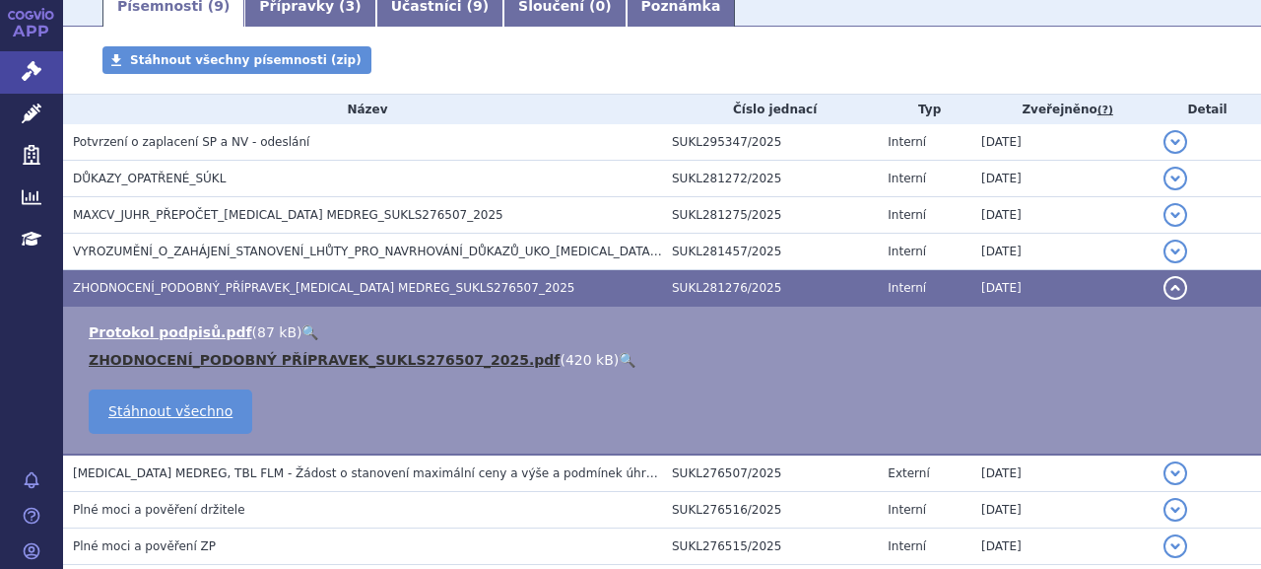
click at [323, 359] on link "ZHODNOCENÍ_PODOBNÝ PŘÍPRAVEK_SUKLS276507_2025.pdf" at bounding box center [324, 360] width 471 height 16
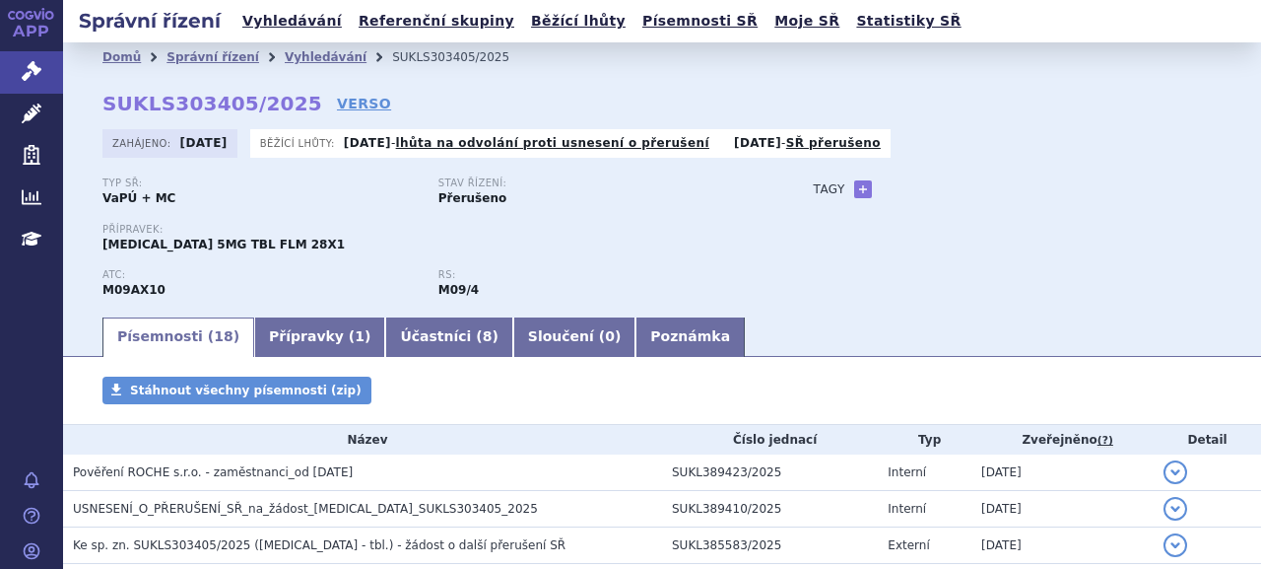
scroll to position [654, 0]
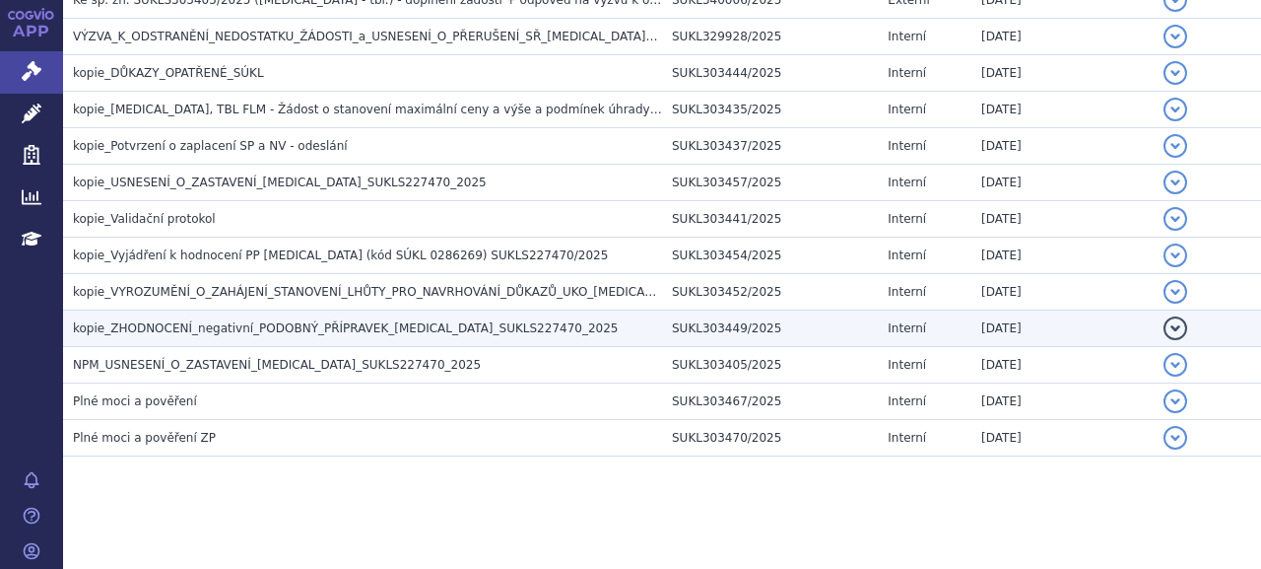
click at [311, 322] on span "kopie_ZHODNOCENÍ_negativní_PODOBNÝ_PŘÍPRAVEK_[MEDICAL_DATA]_SUKLS227470_2025" at bounding box center [345, 328] width 545 height 14
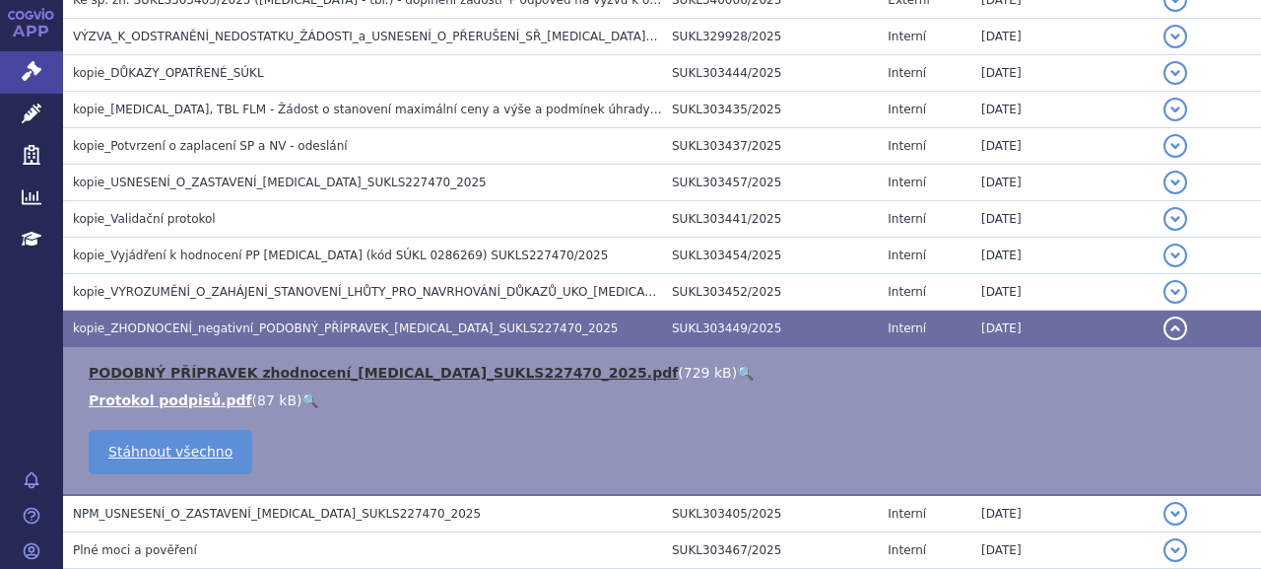
click at [321, 376] on link "PODOBNÝ PŘÍPRAVEK zhodnocení_[MEDICAL_DATA]_SUKLS227470_2025.pdf" at bounding box center [383, 373] width 589 height 16
click at [307, 365] on link "PODOBNÝ PŘÍPRAVEK zhodnocení_EVRYSDI_SUKLS227470_2025.pdf" at bounding box center [383, 373] width 589 height 16
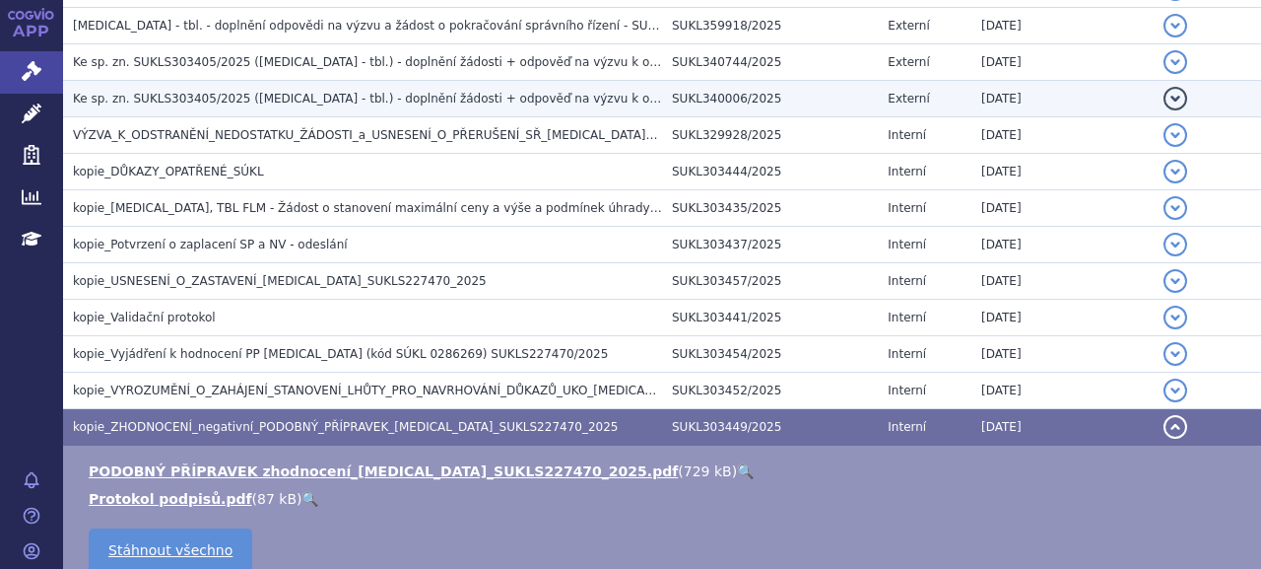
scroll to position [753, 0]
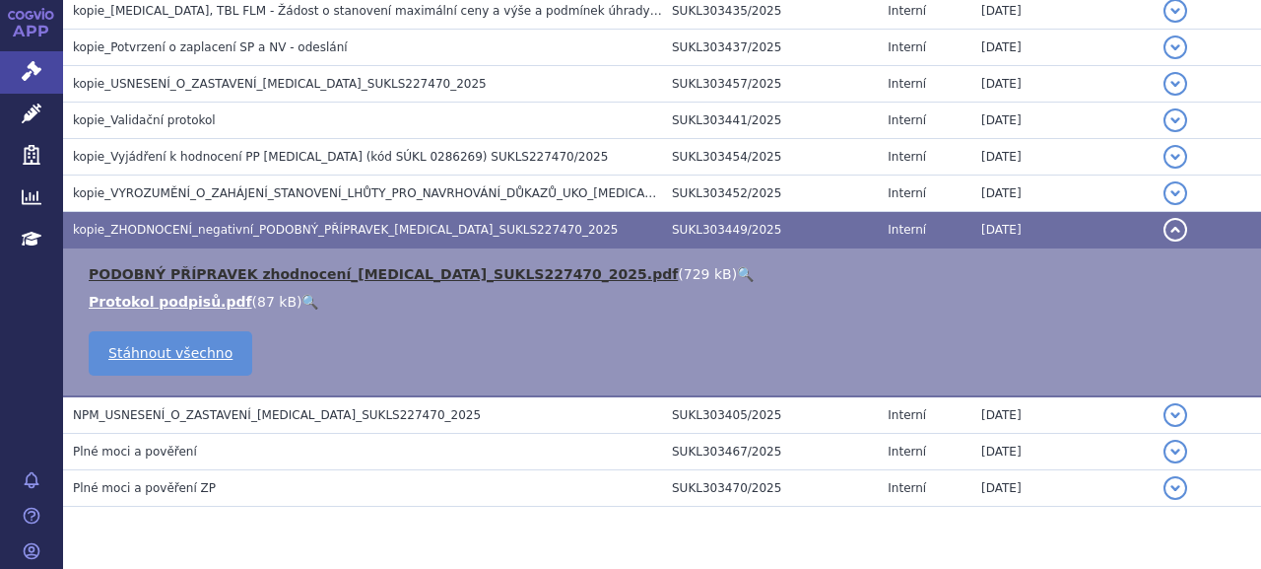
click at [355, 266] on link "PODOBNÝ PŘÍPRAVEK zhodnocení_EVRYSDI_SUKLS227470_2025.pdf" at bounding box center [383, 274] width 589 height 16
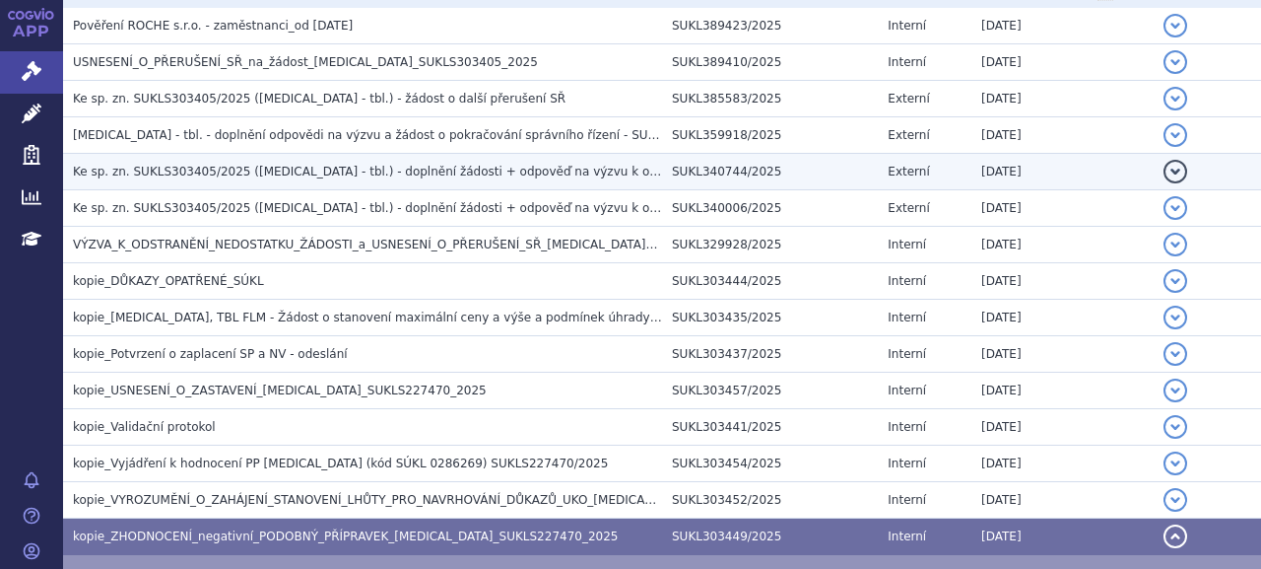
scroll to position [556, 0]
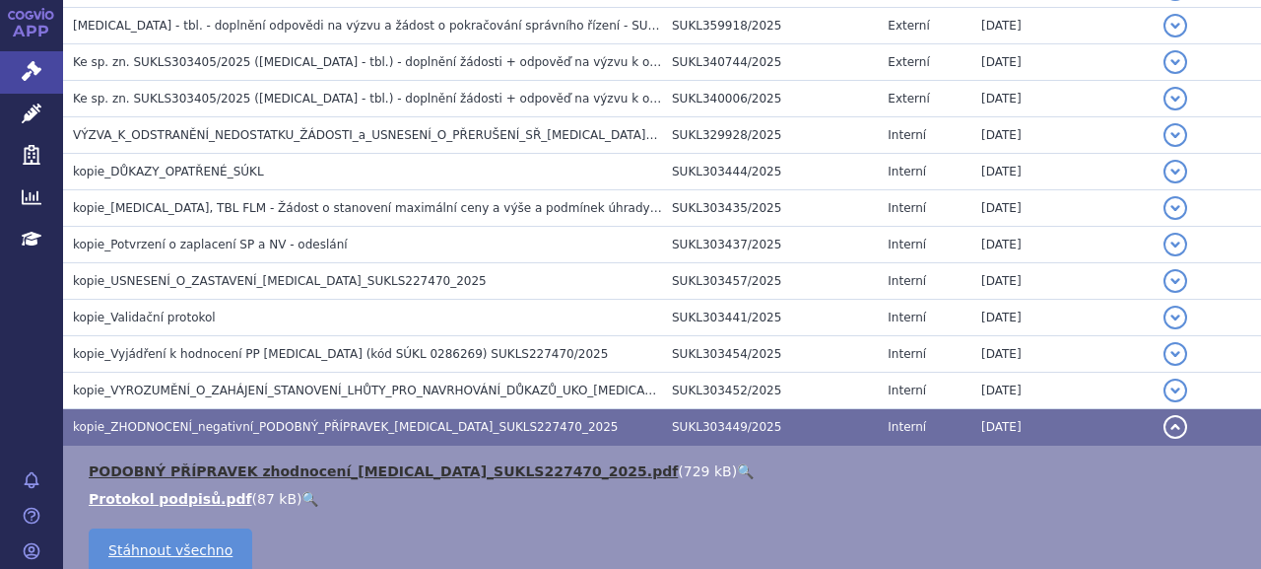
click at [285, 463] on link "PODOBNÝ PŘÍPRAVEK zhodnocení_EVRYSDI_SUKLS227470_2025.pdf" at bounding box center [383, 471] width 589 height 16
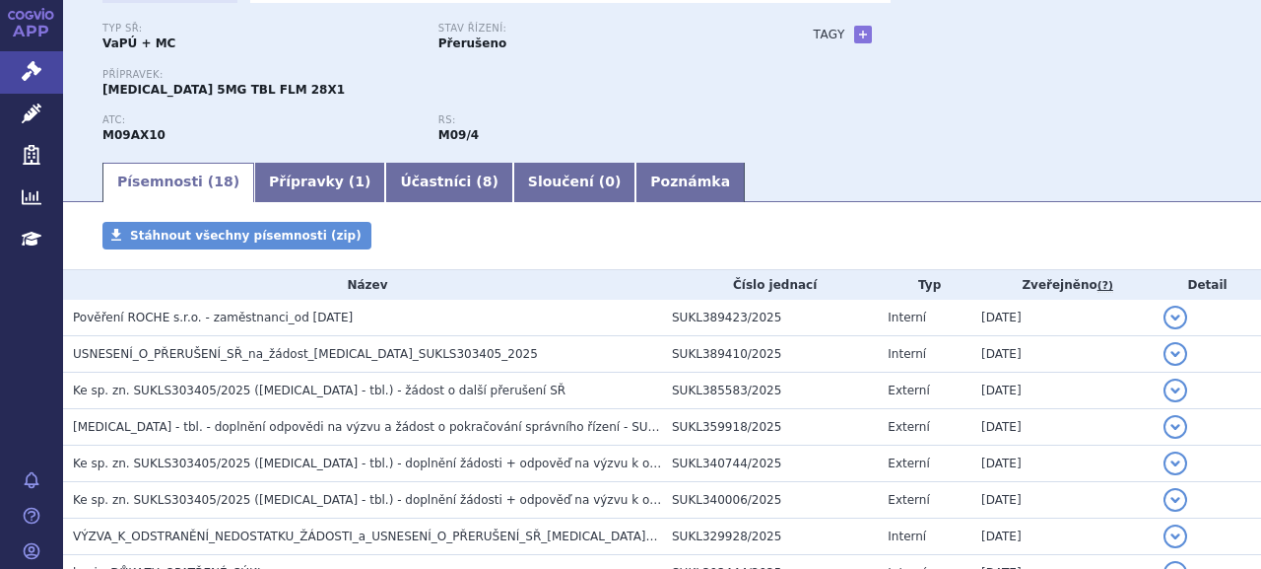
scroll to position [63, 0]
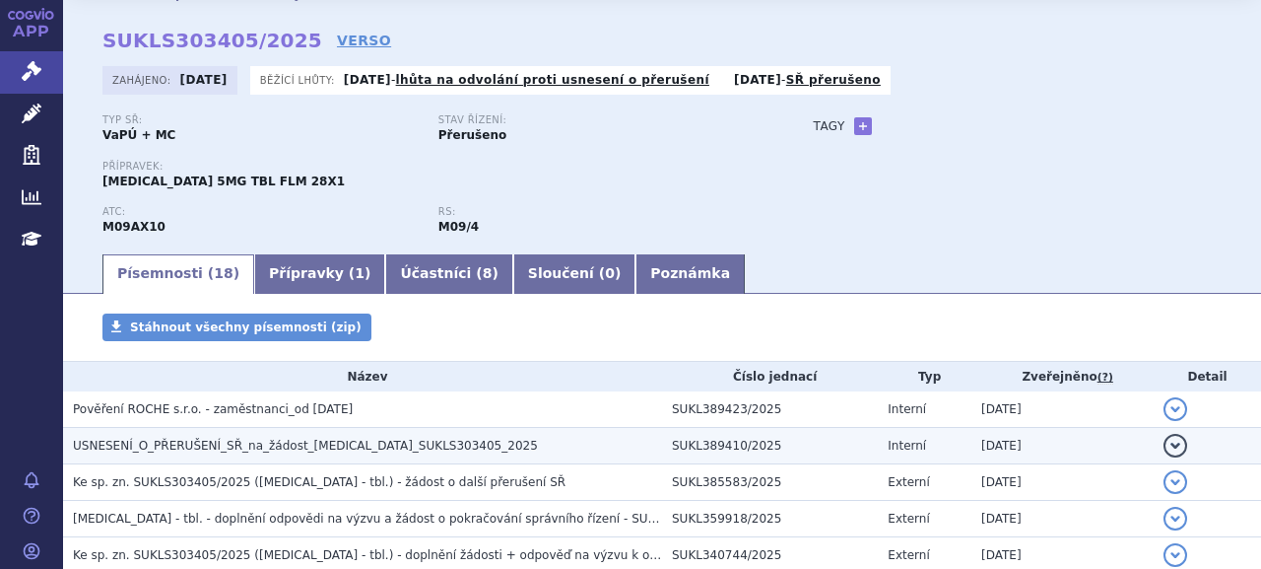
click at [255, 443] on span "USNESENÍ_O_PŘERUŠENÍ_SŘ_na_žádost_EVRYSDI_SUKLS303405_2025" at bounding box center [305, 446] width 465 height 14
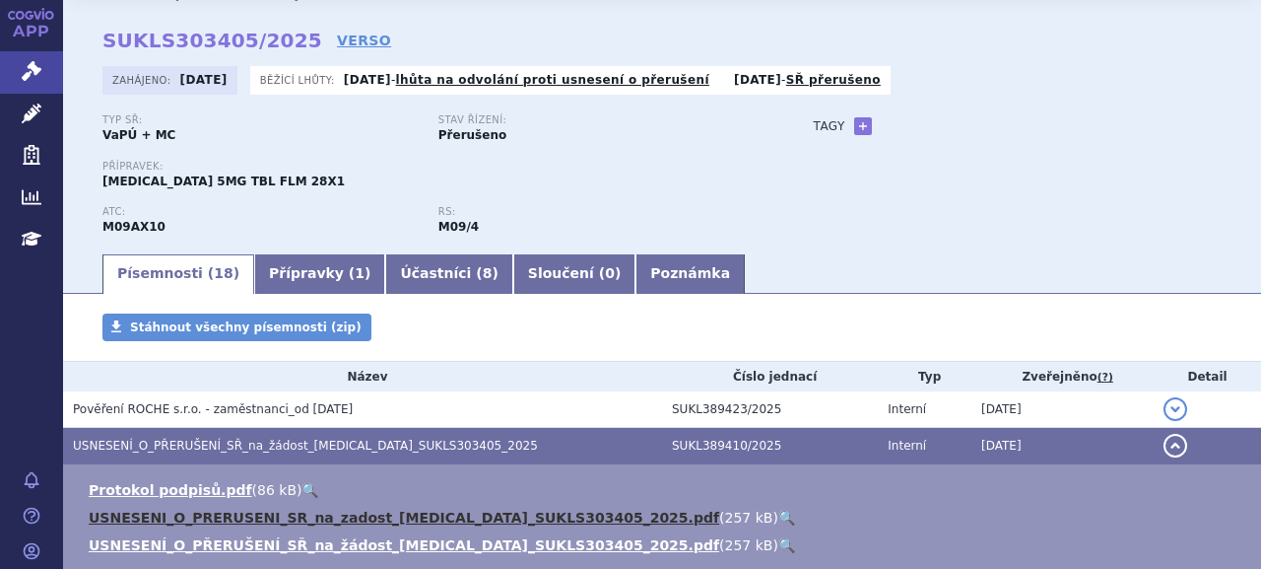
scroll to position [260, 0]
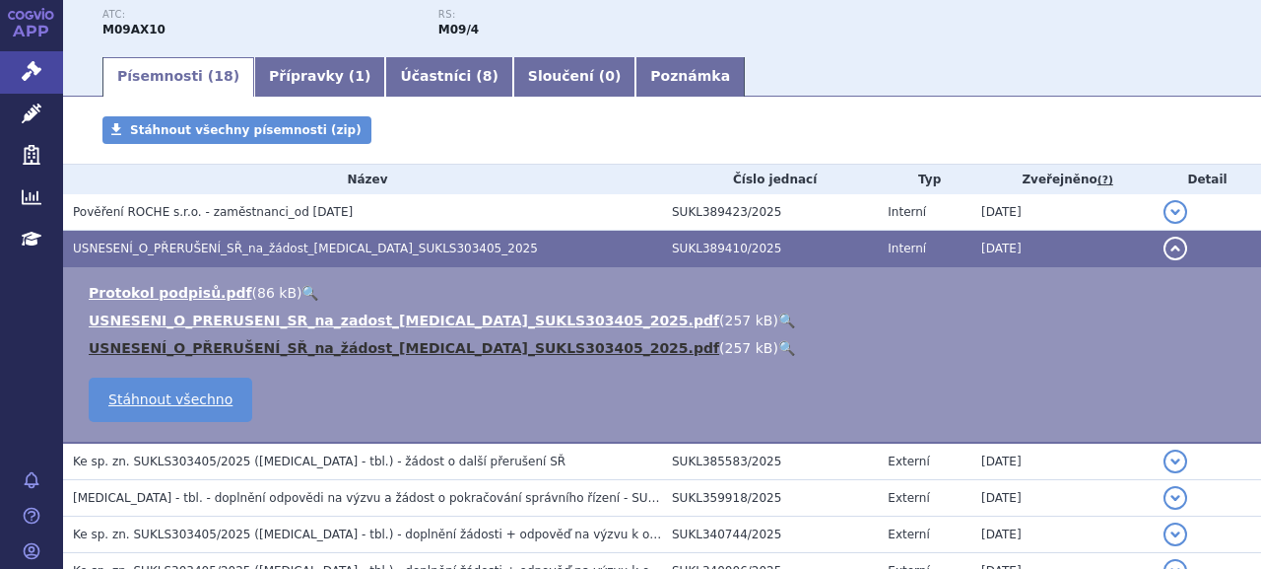
click at [265, 356] on link "USNESENÍ_O_PŘERUŠENÍ_SŘ_na_žádost_EVRYSDI_SUKLS303405_2025.pdf" at bounding box center [404, 348] width 631 height 16
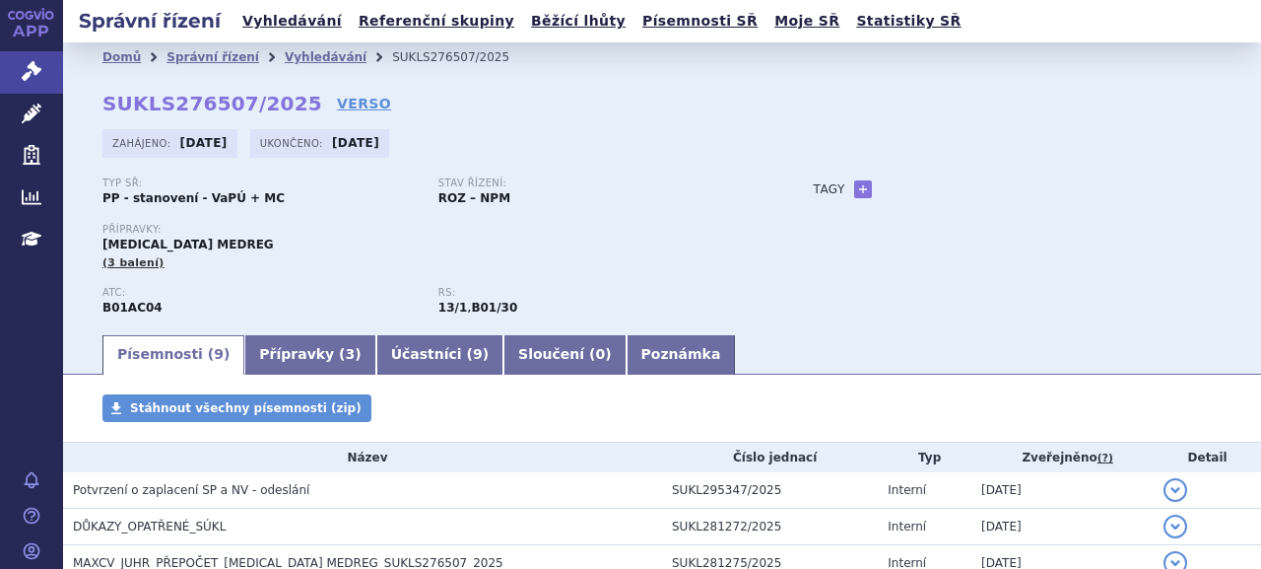
scroll to position [348, 0]
